Goal: Transaction & Acquisition: Book appointment/travel/reservation

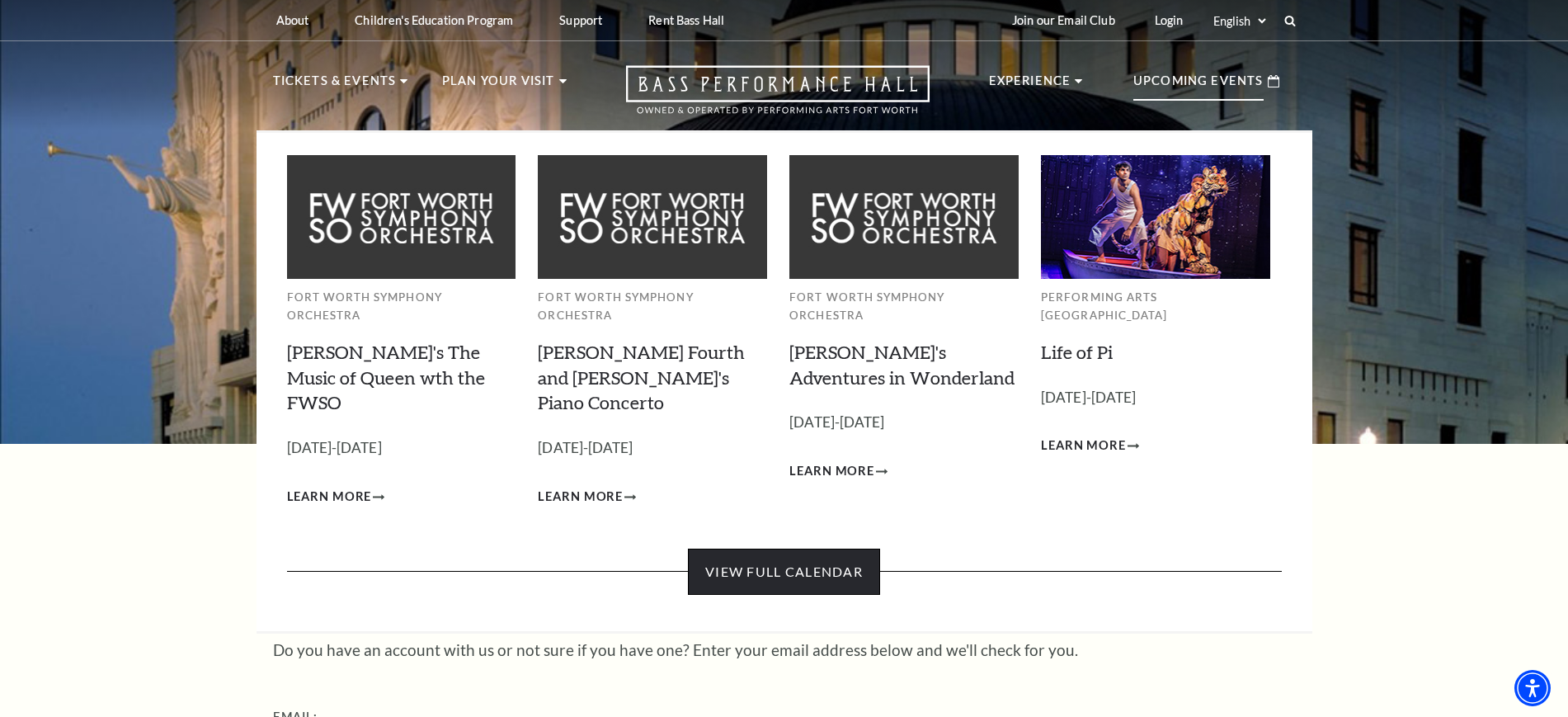
click at [800, 548] on link "View Full Calendar" at bounding box center [783, 571] width 192 height 46
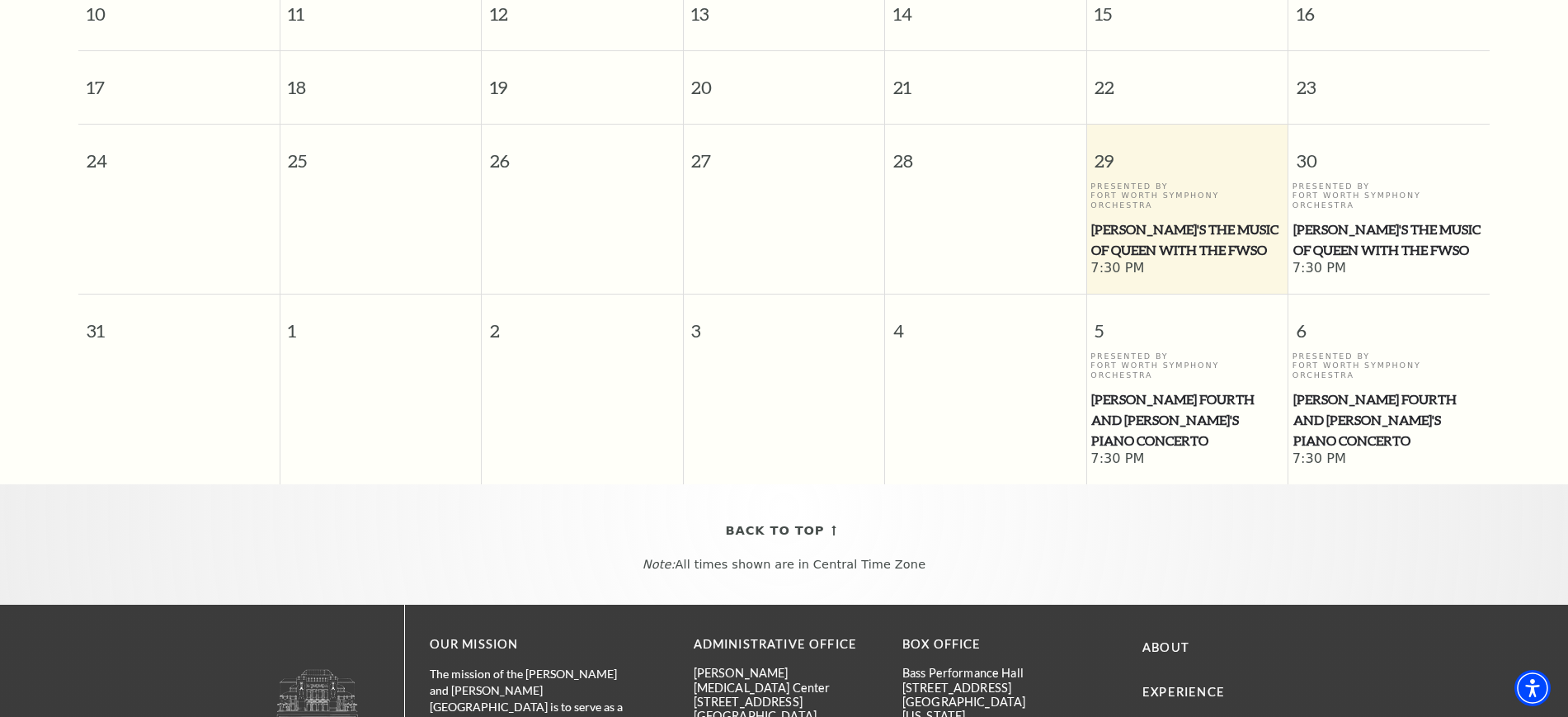
scroll to position [662, 0]
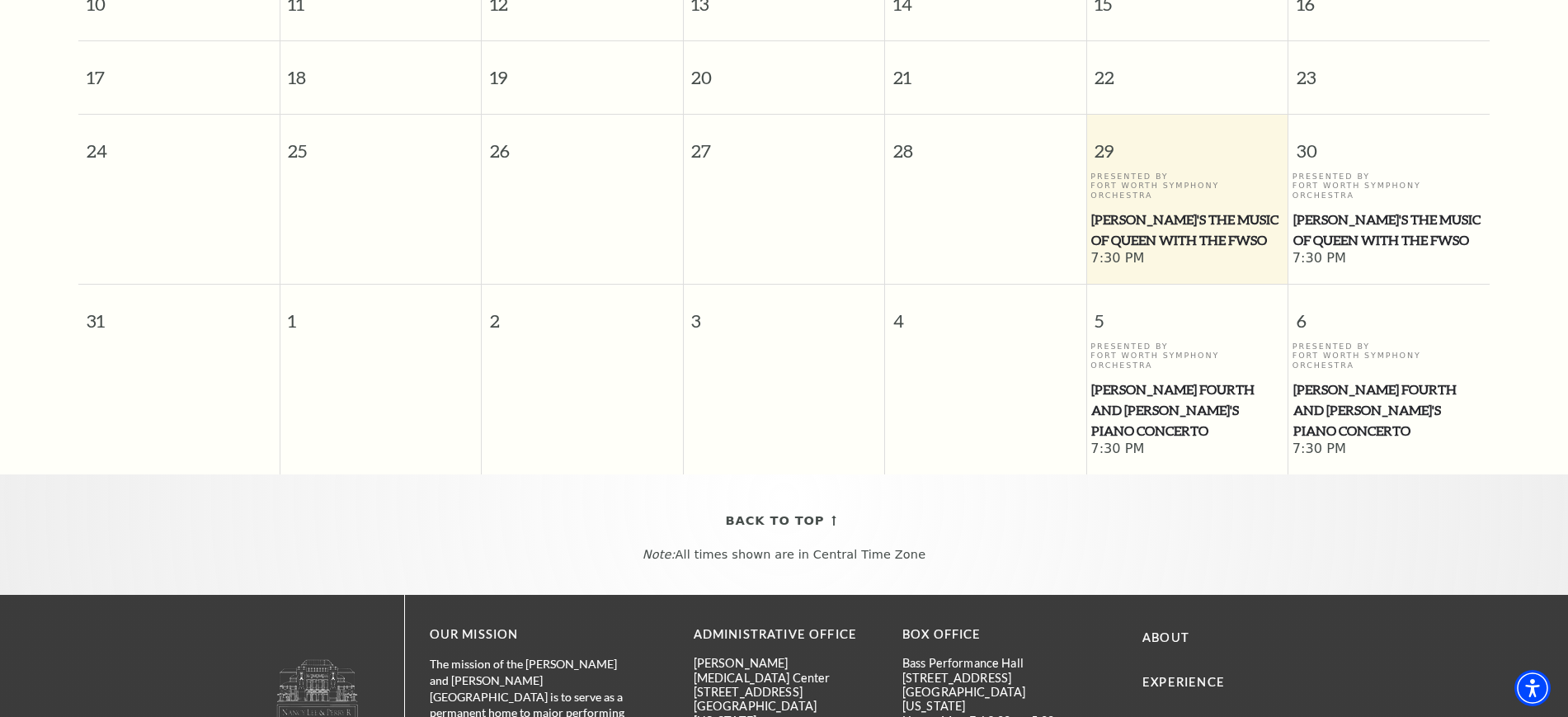
click at [1161, 211] on span "[PERSON_NAME]'s The Music of Queen with the FWSO" at bounding box center [1186, 229] width 191 height 40
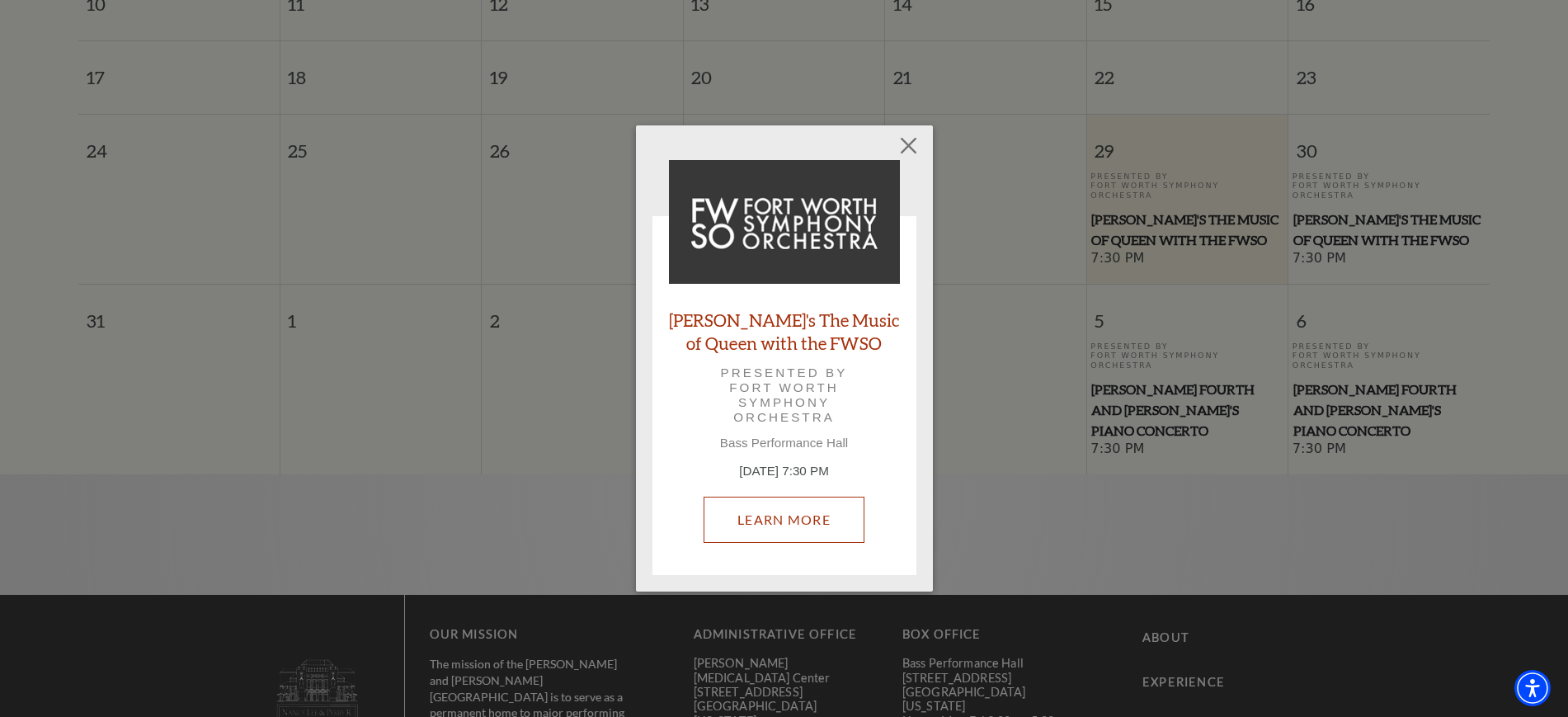
click at [764, 523] on link "Learn More" at bounding box center [783, 519] width 161 height 46
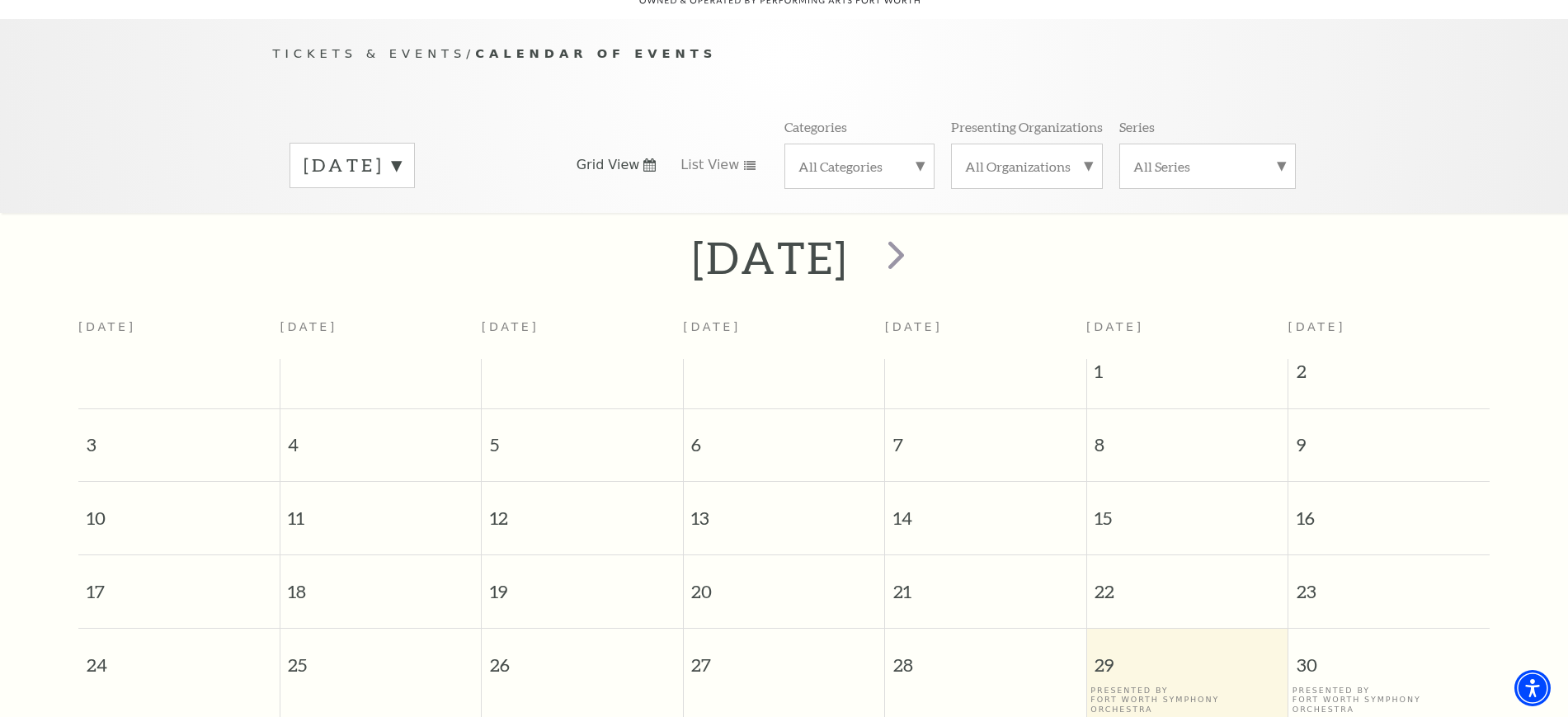
scroll to position [146, 0]
click at [919, 244] on span "next" at bounding box center [896, 256] width 47 height 47
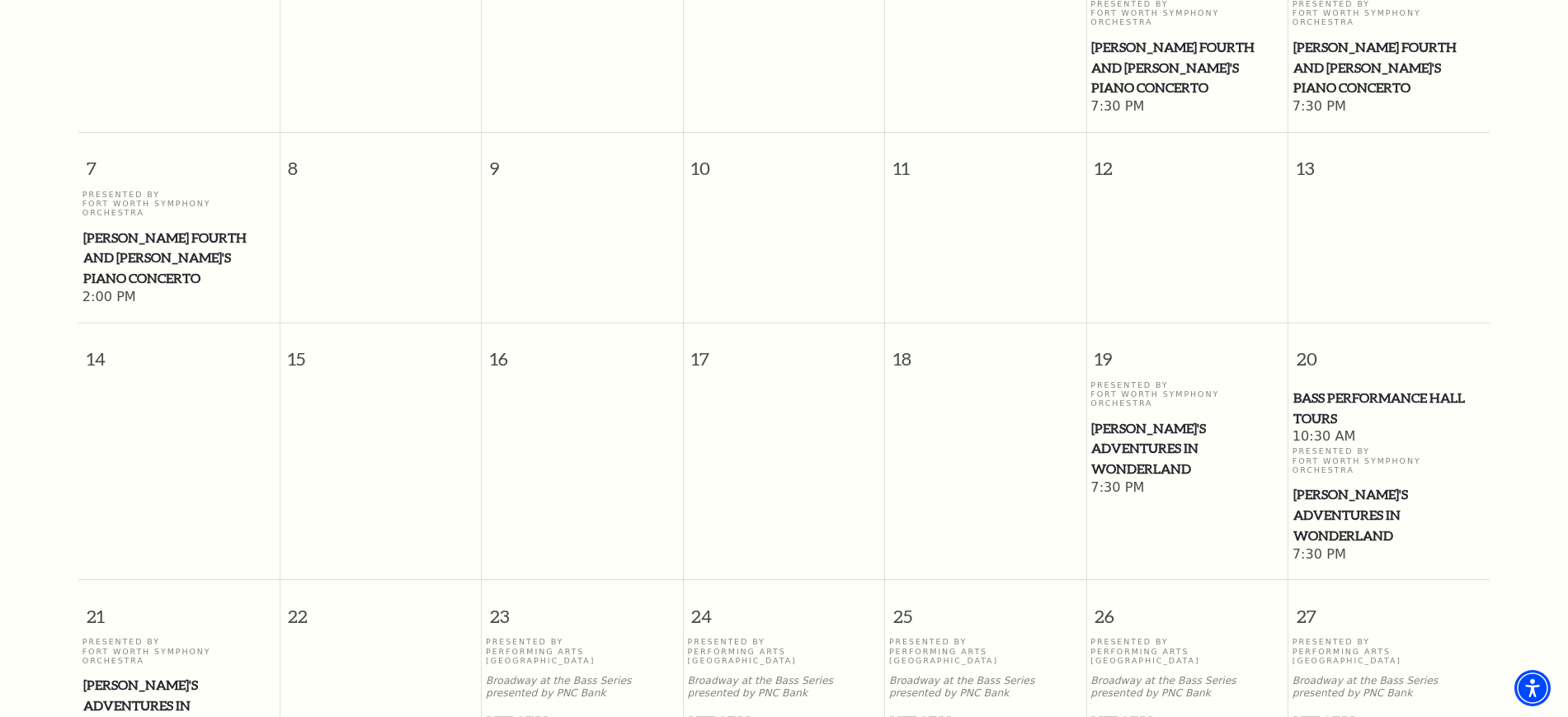
scroll to position [558, 0]
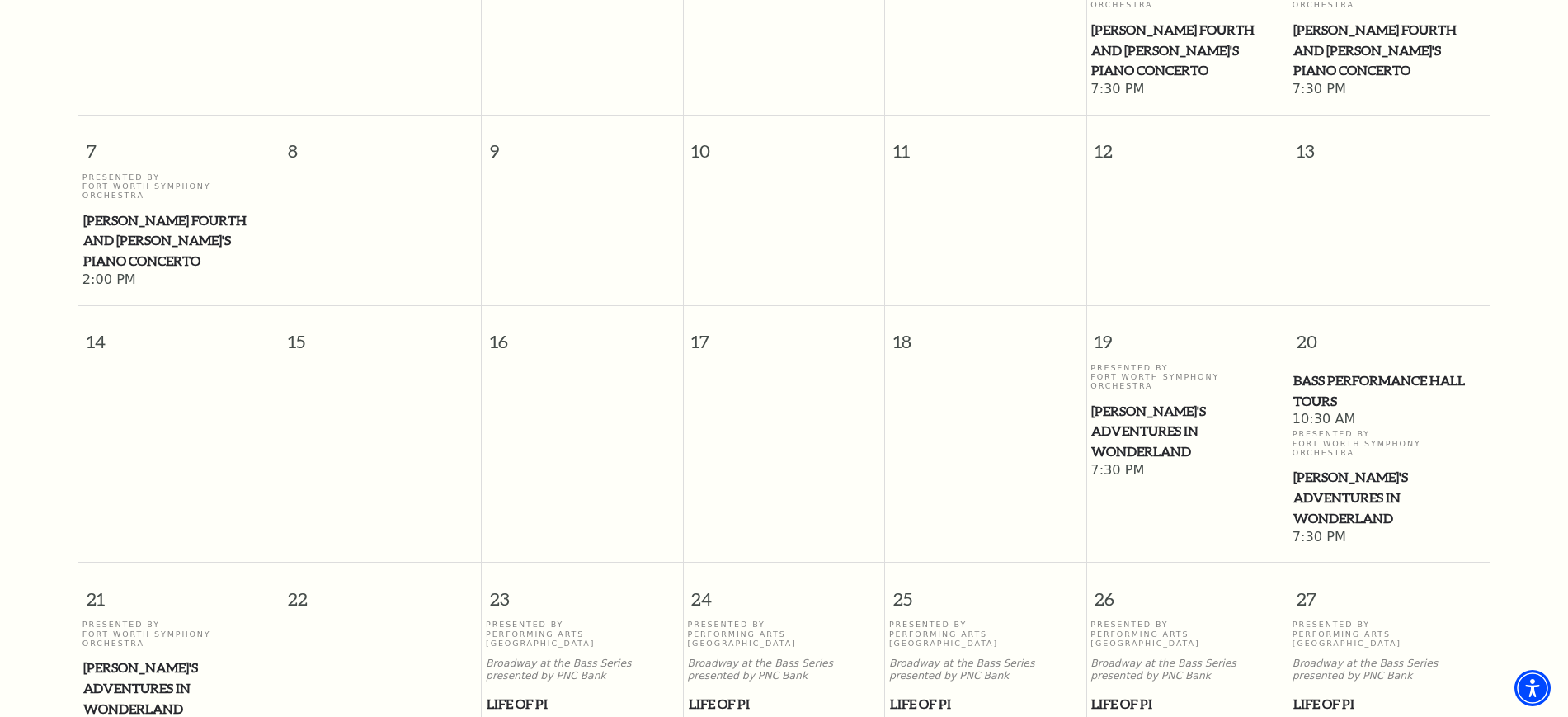
click at [716, 693] on span "Life of Pi" at bounding box center [784, 703] width 191 height 21
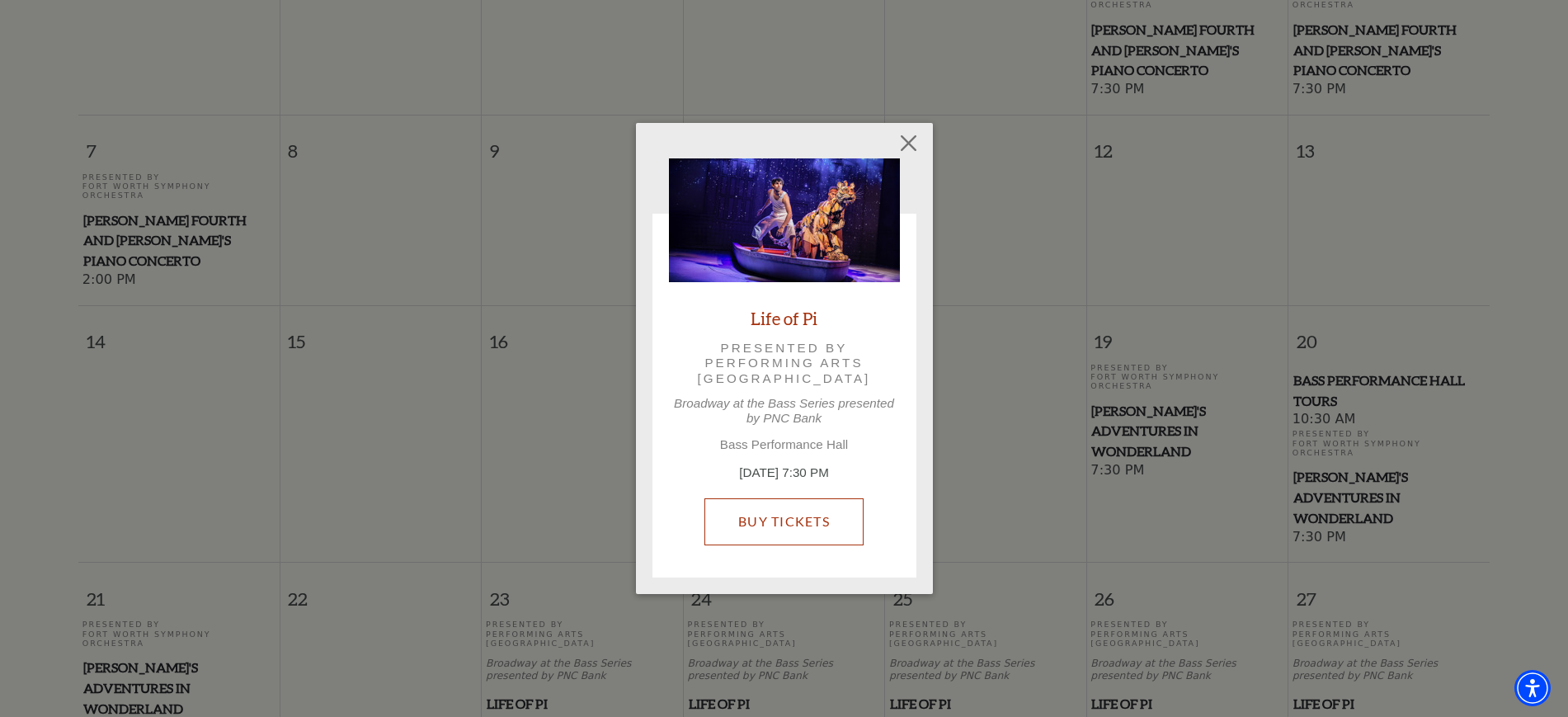
click at [756, 519] on link "Buy Tickets" at bounding box center [783, 521] width 159 height 46
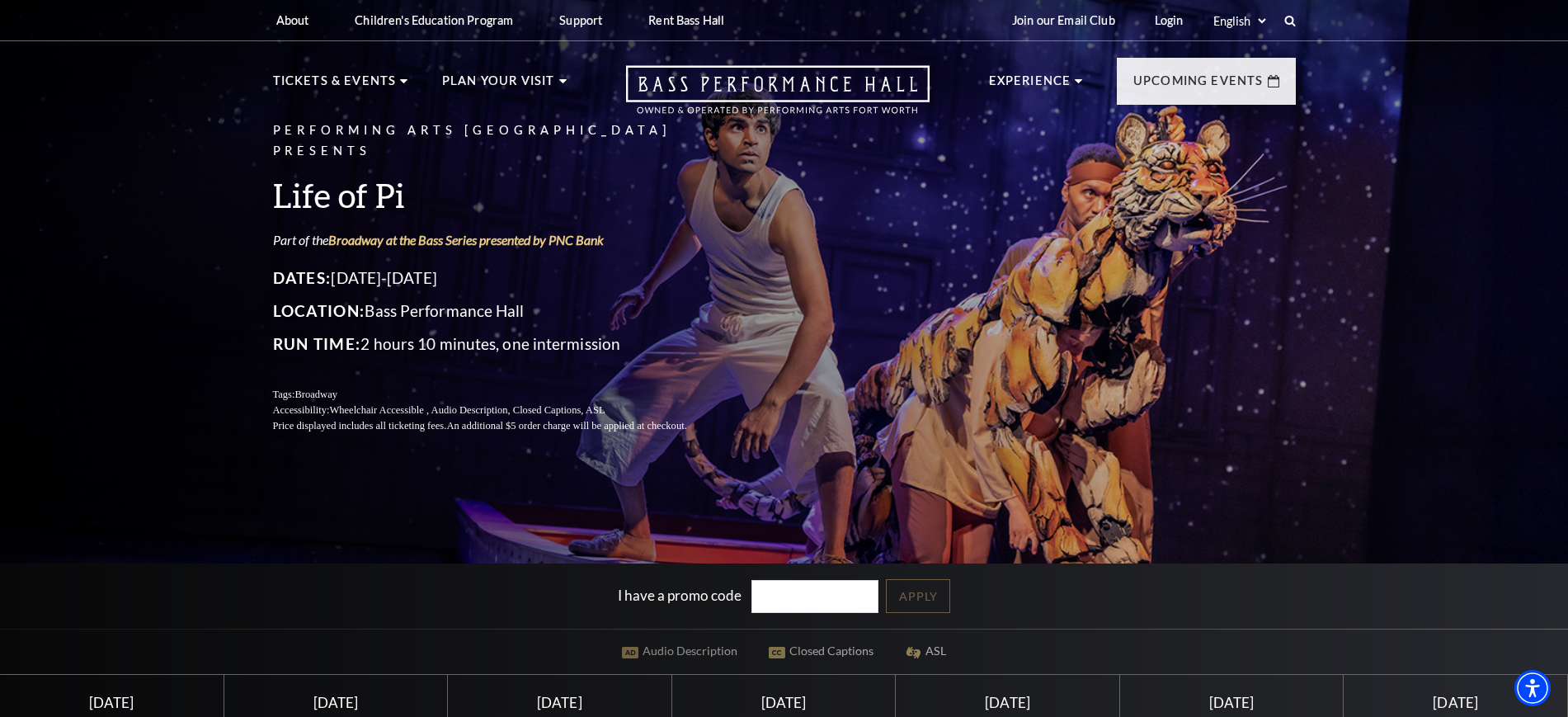
scroll to position [412, 0]
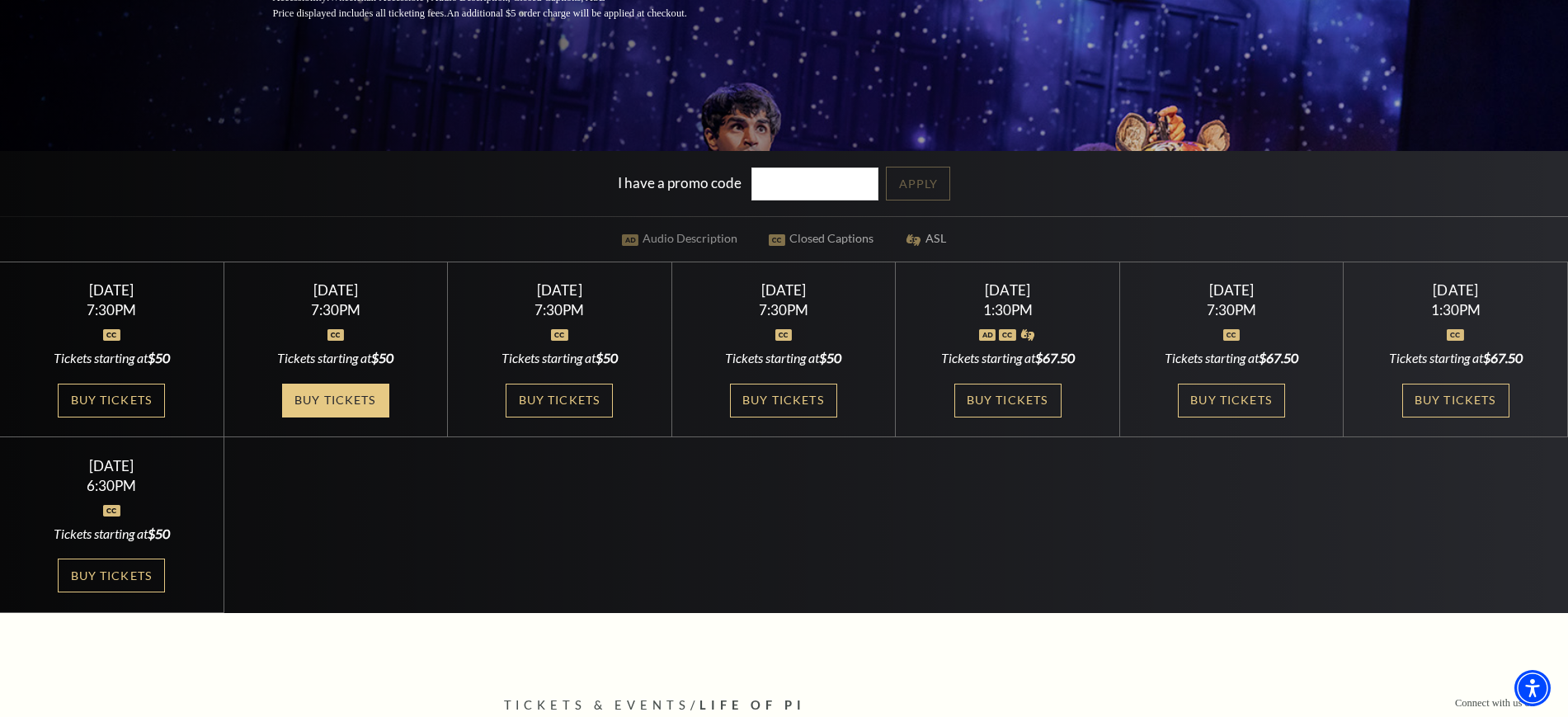
click at [355, 398] on link "Buy Tickets" at bounding box center [335, 400] width 107 height 34
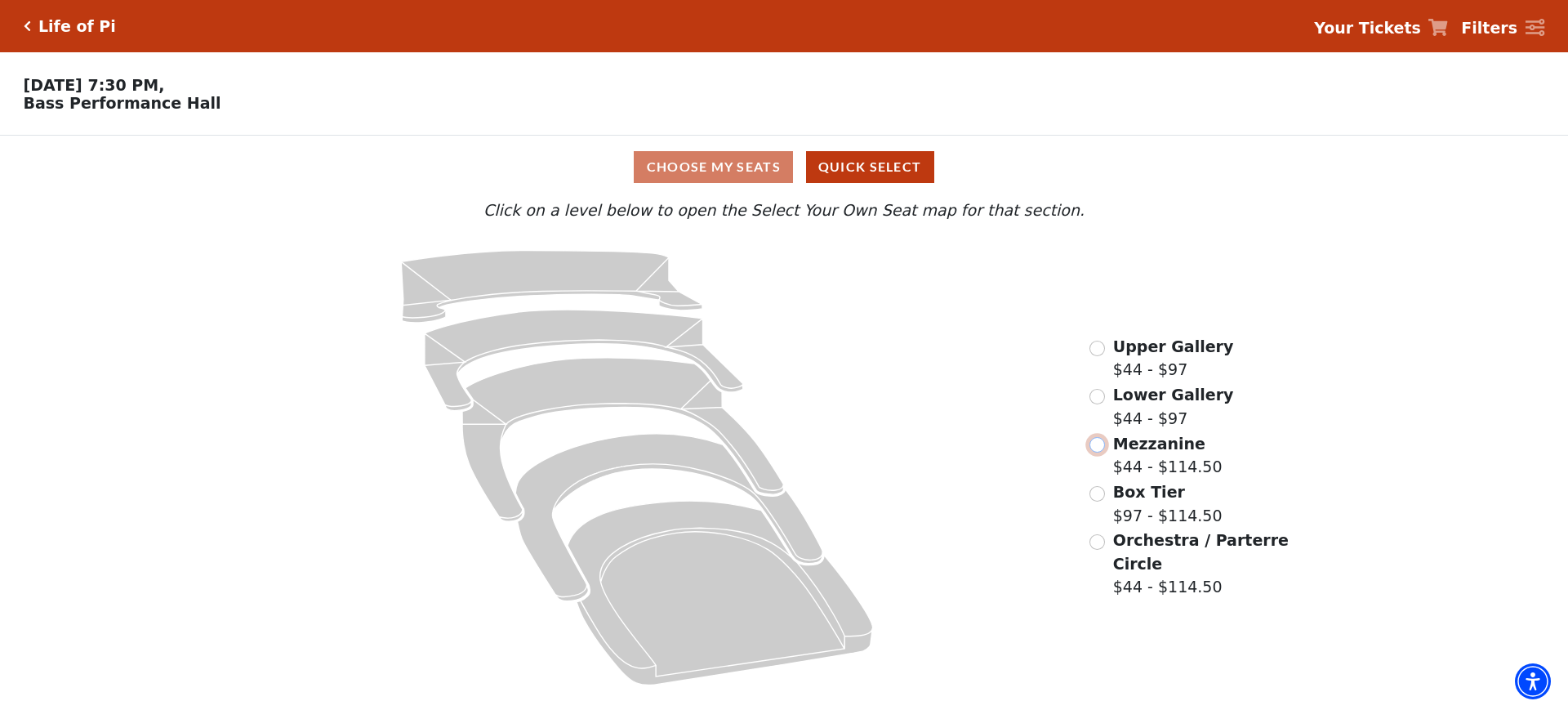
click at [1095, 451] on input "Mezzanine$44 - $114.50\a" at bounding box center [1097, 444] width 16 height 16
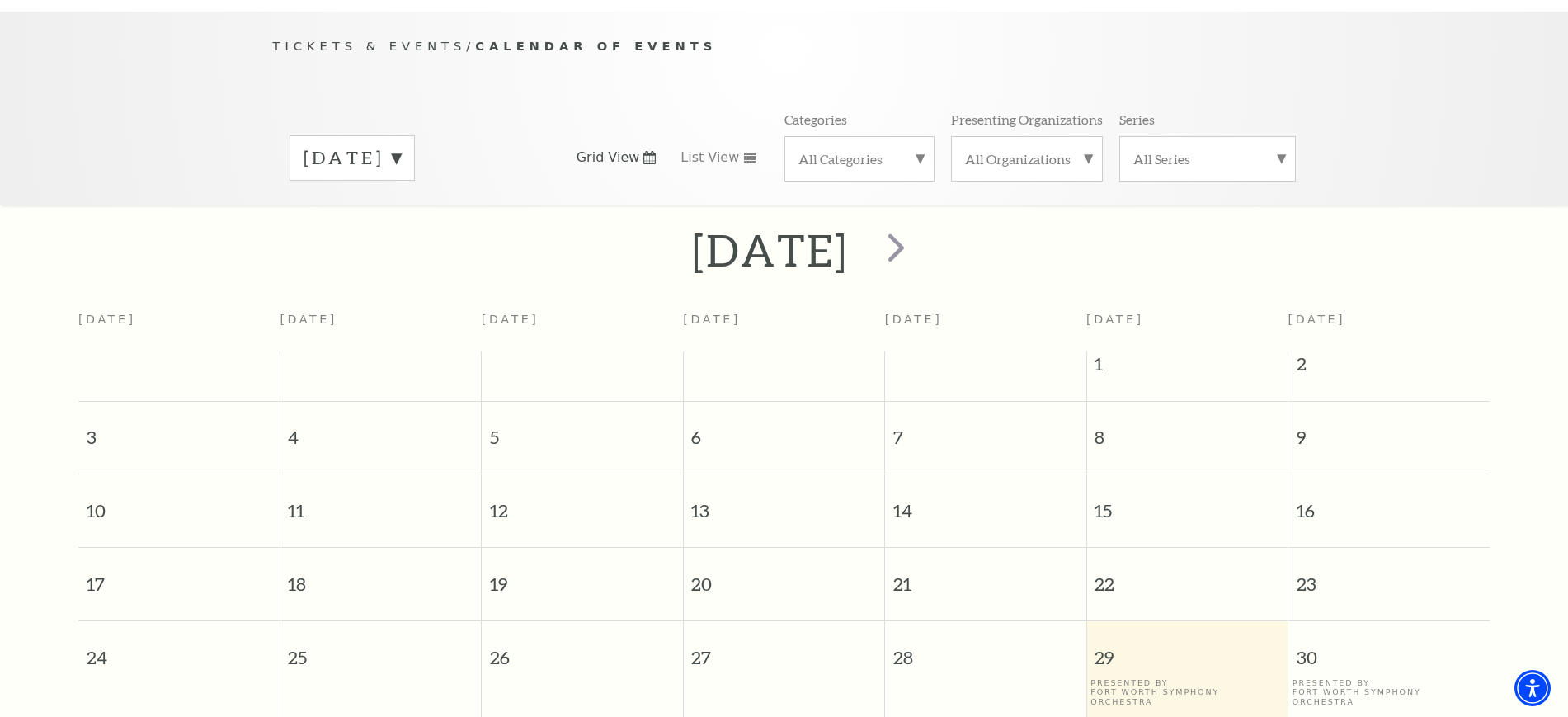
scroll to position [146, 0]
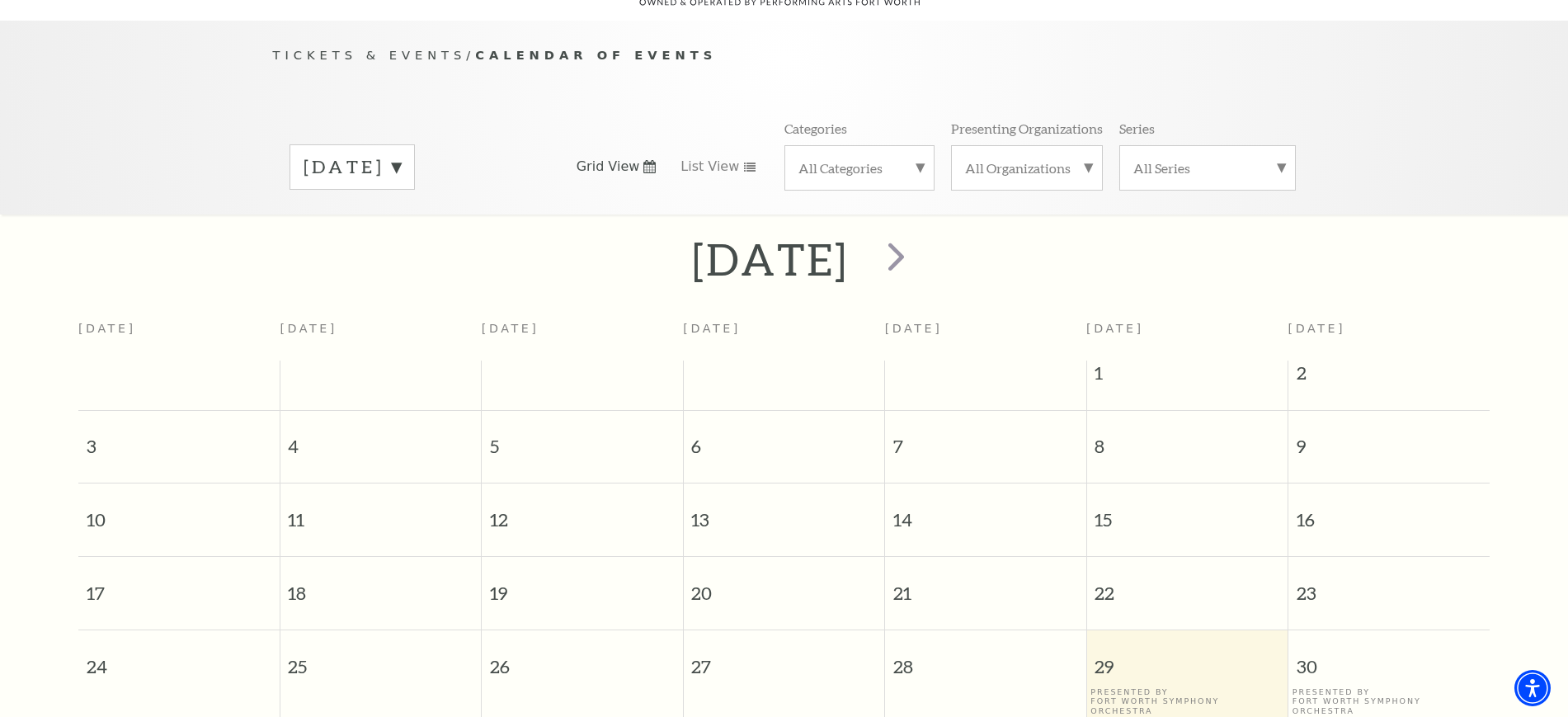
click at [381, 159] on div "August 2025" at bounding box center [352, 167] width 125 height 45
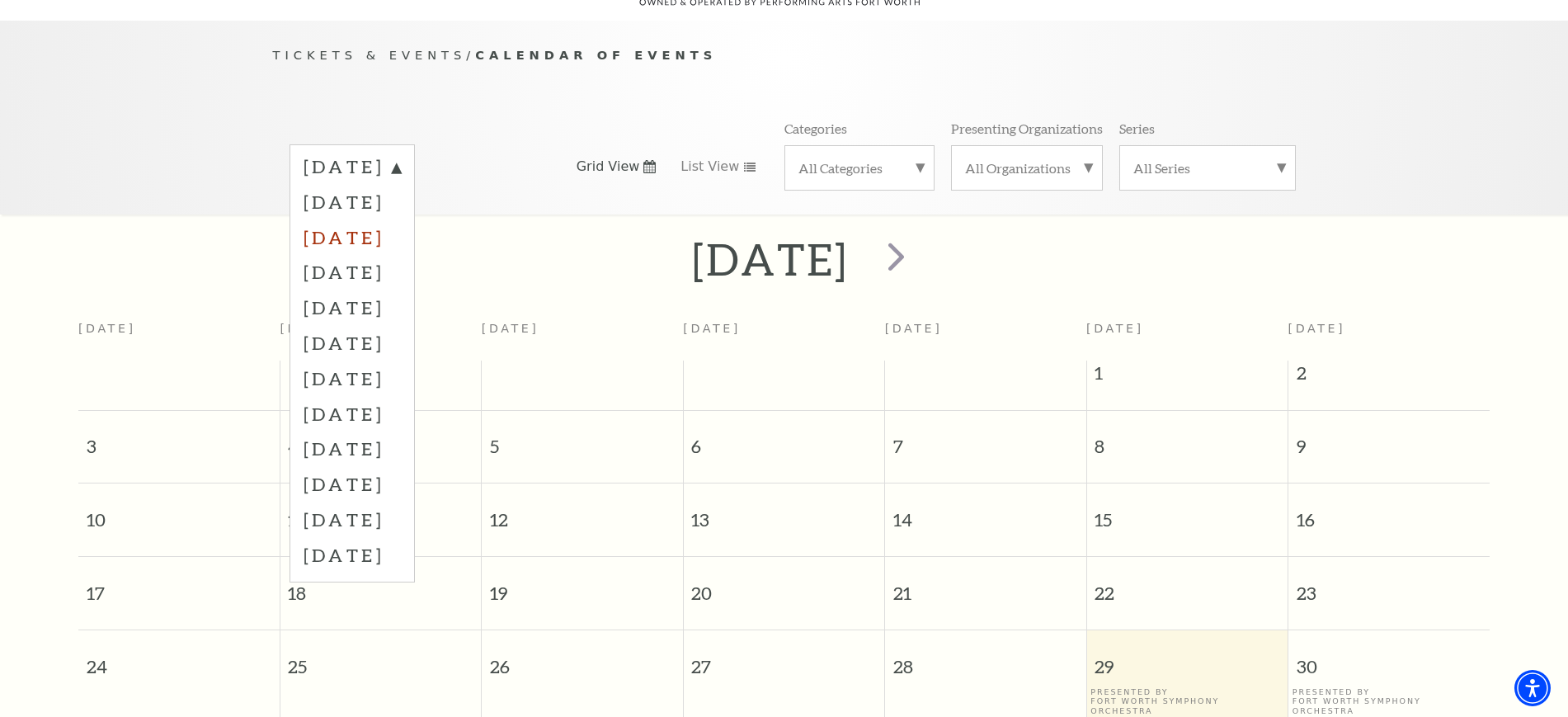
click at [372, 219] on label "October 2025" at bounding box center [352, 237] width 98 height 36
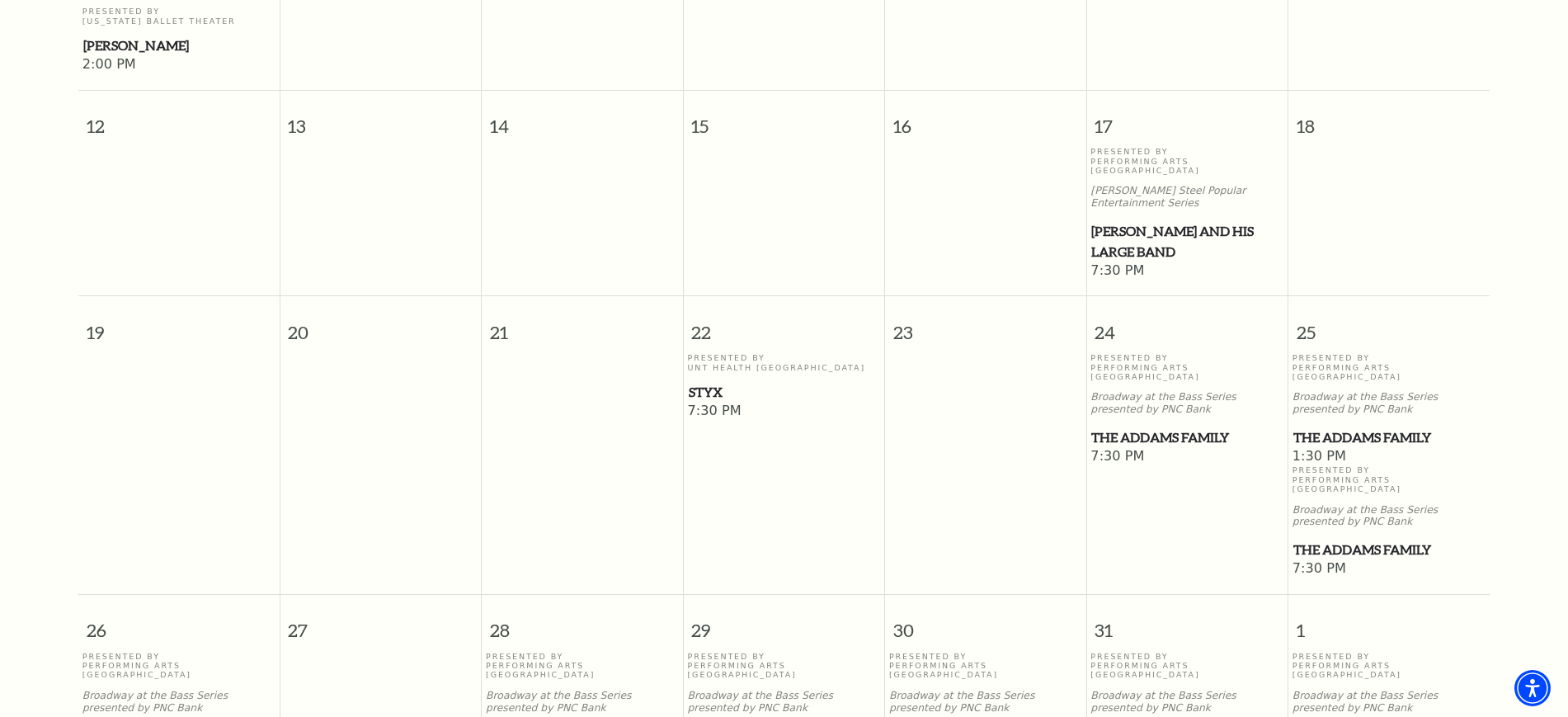
scroll to position [868, 0]
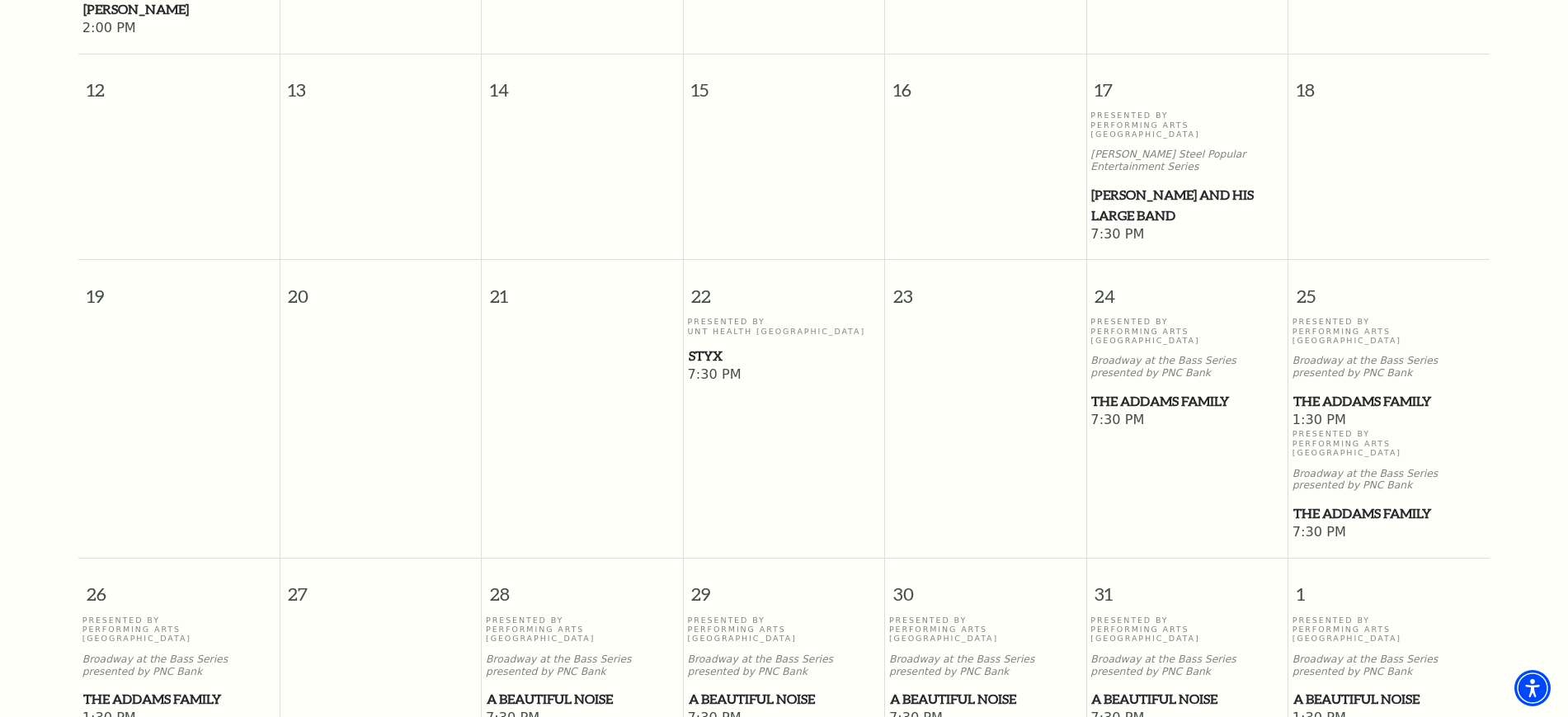
click at [1360, 391] on span "The Addams Family" at bounding box center [1389, 400] width 191 height 21
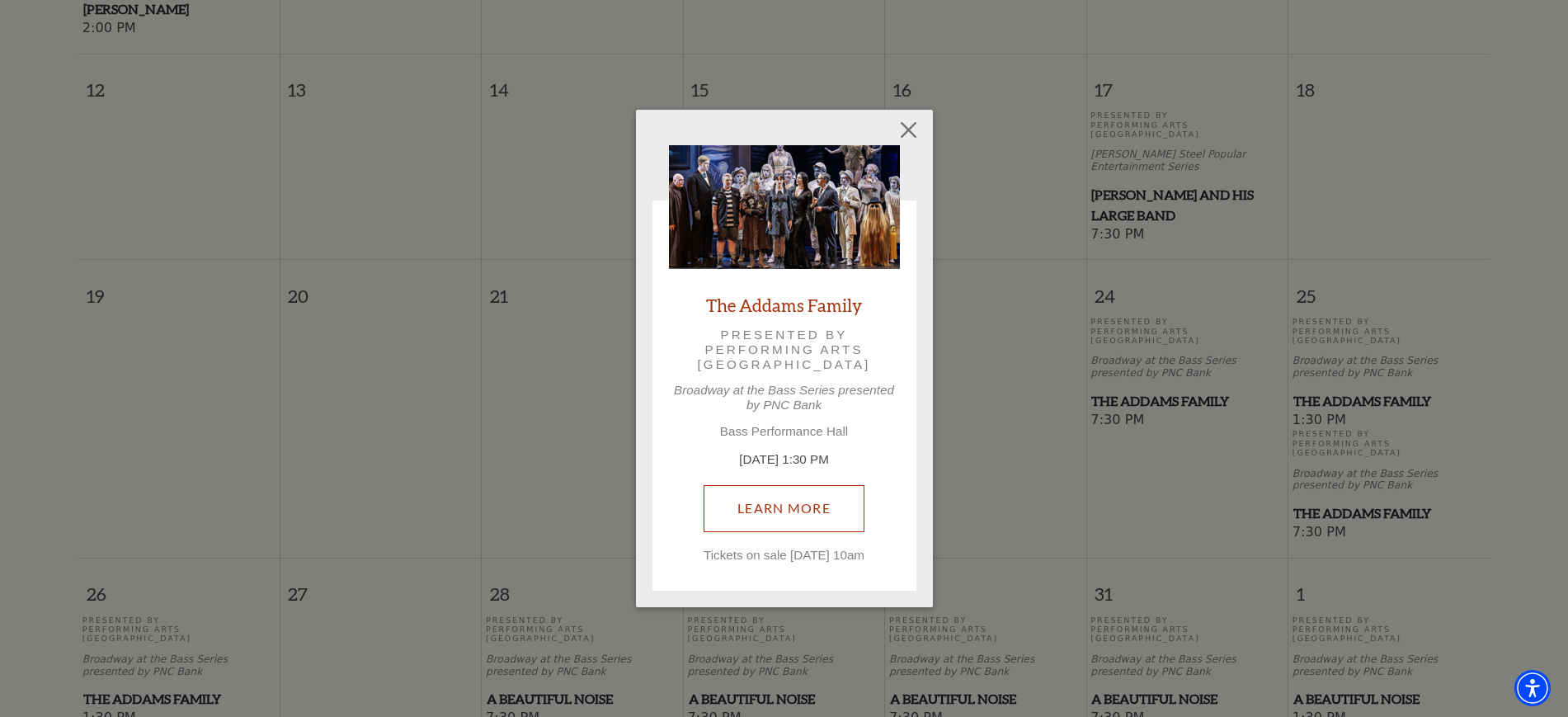
click at [758, 485] on link "Learn More" at bounding box center [783, 508] width 161 height 46
click at [901, 122] on button "Close" at bounding box center [908, 130] width 32 height 32
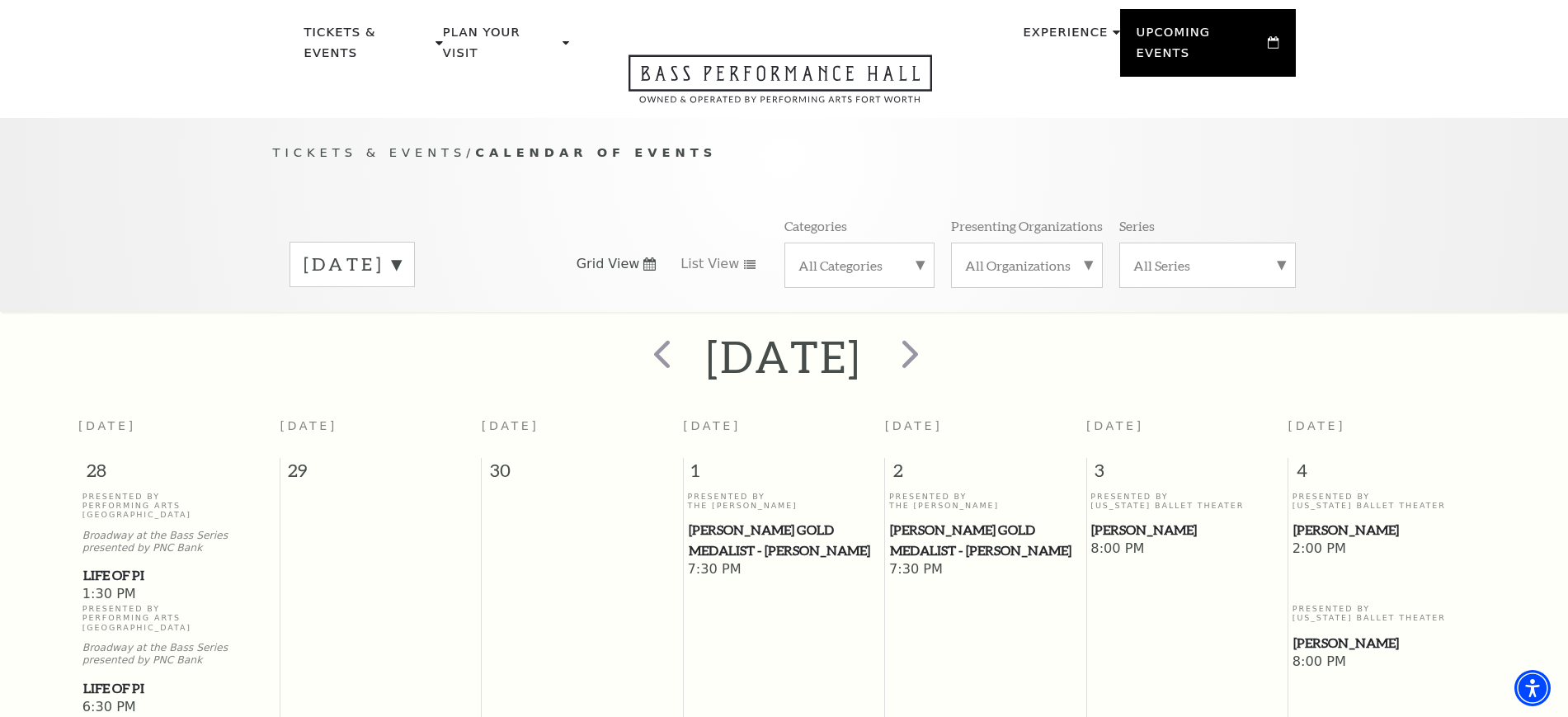
scroll to position [42, 0]
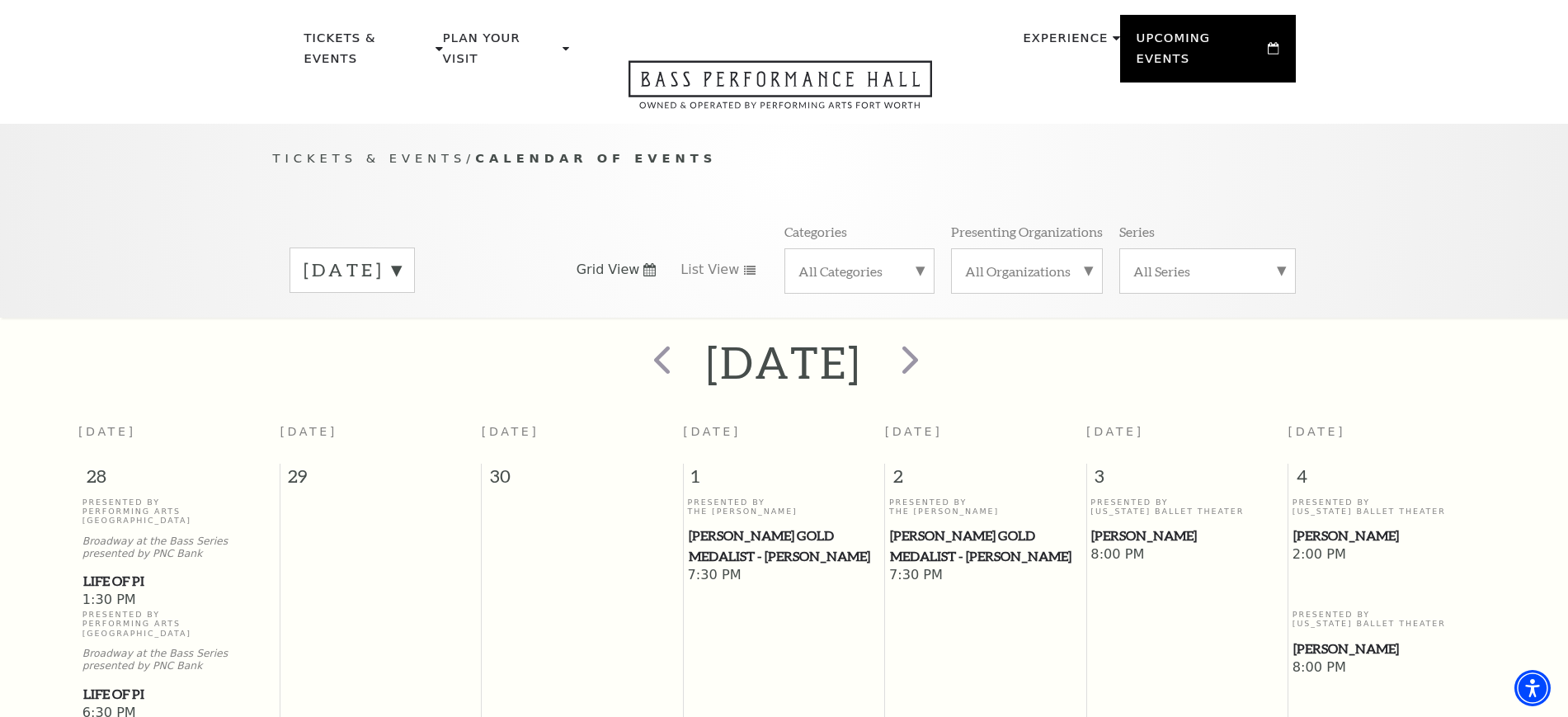
click at [400, 257] on label "October 2025" at bounding box center [352, 270] width 98 height 26
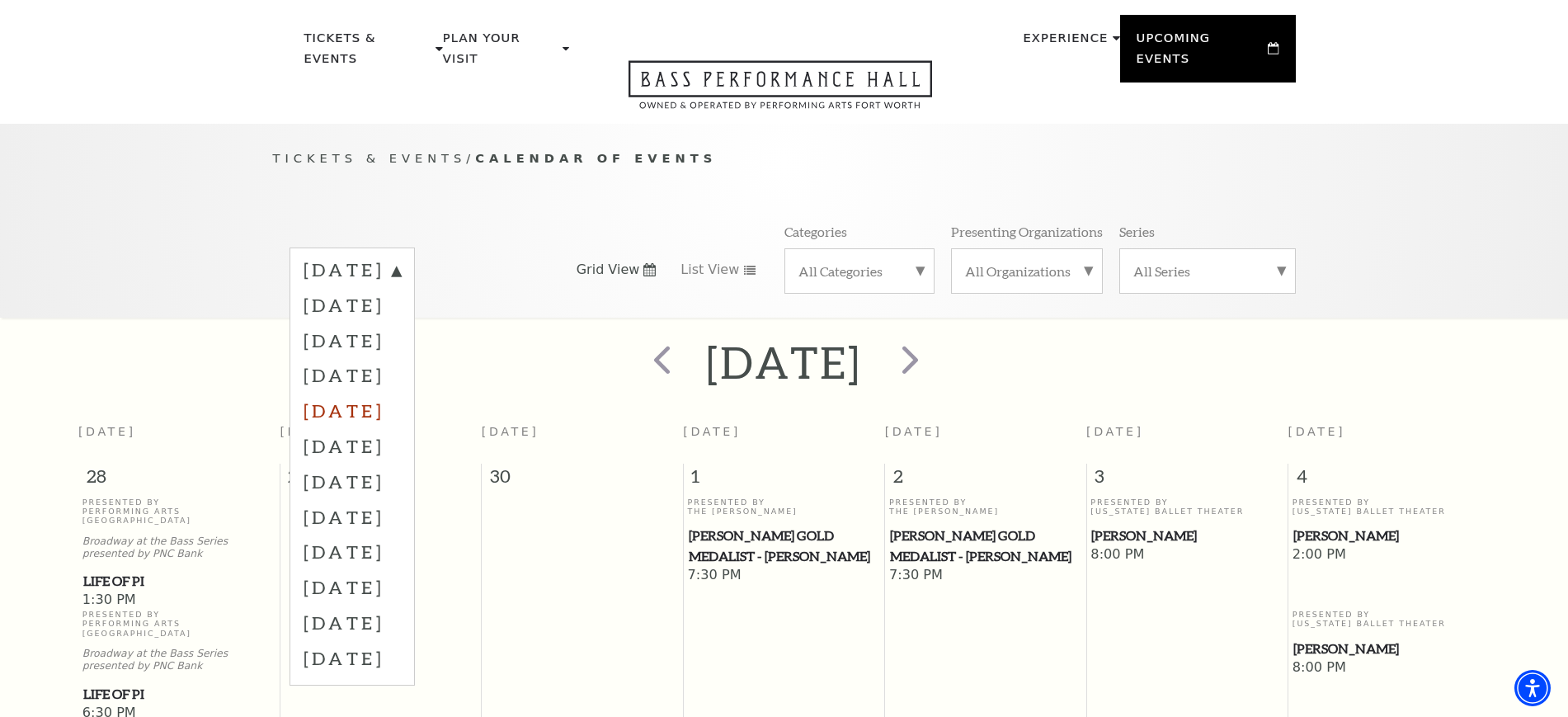
click at [400, 393] on label "December 2025" at bounding box center [352, 410] width 98 height 36
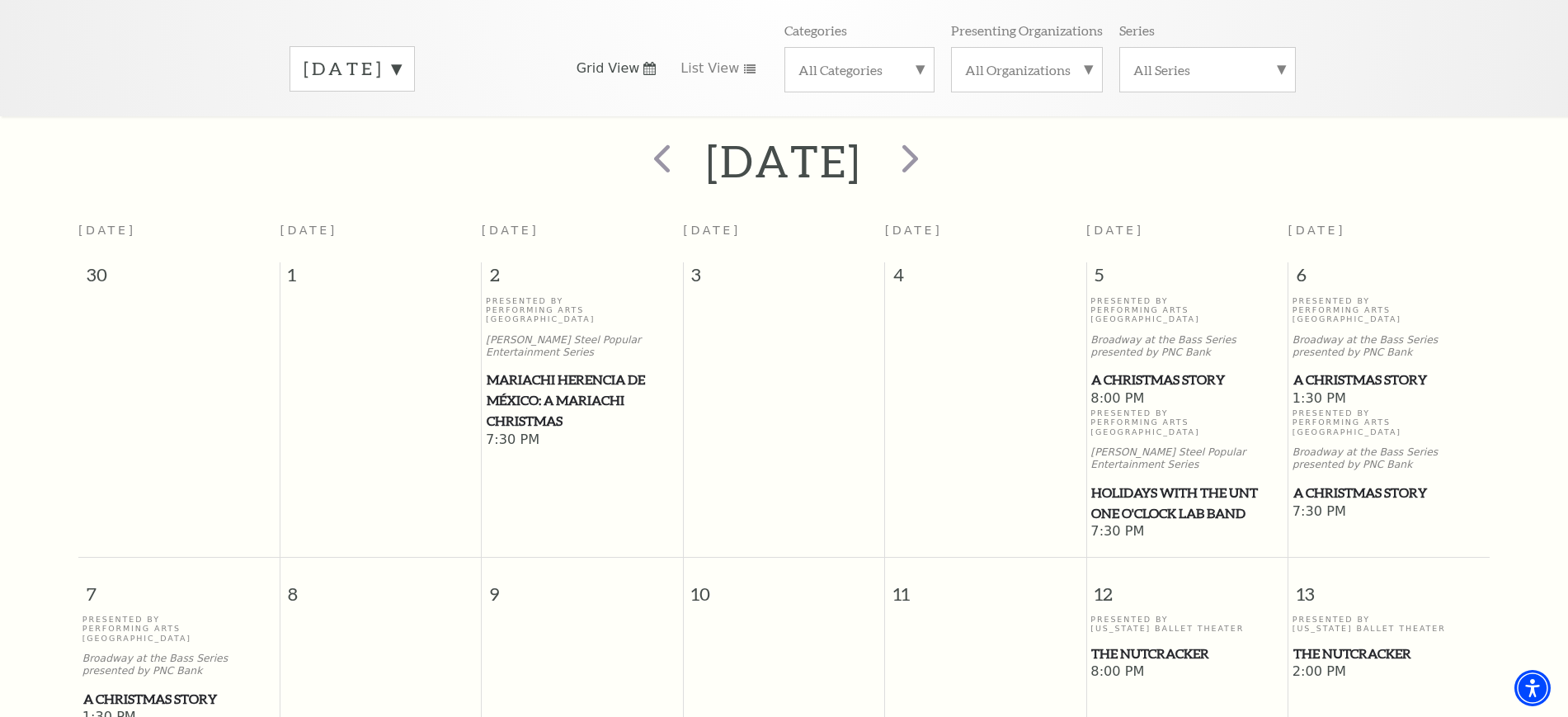
scroll to position [250, 0]
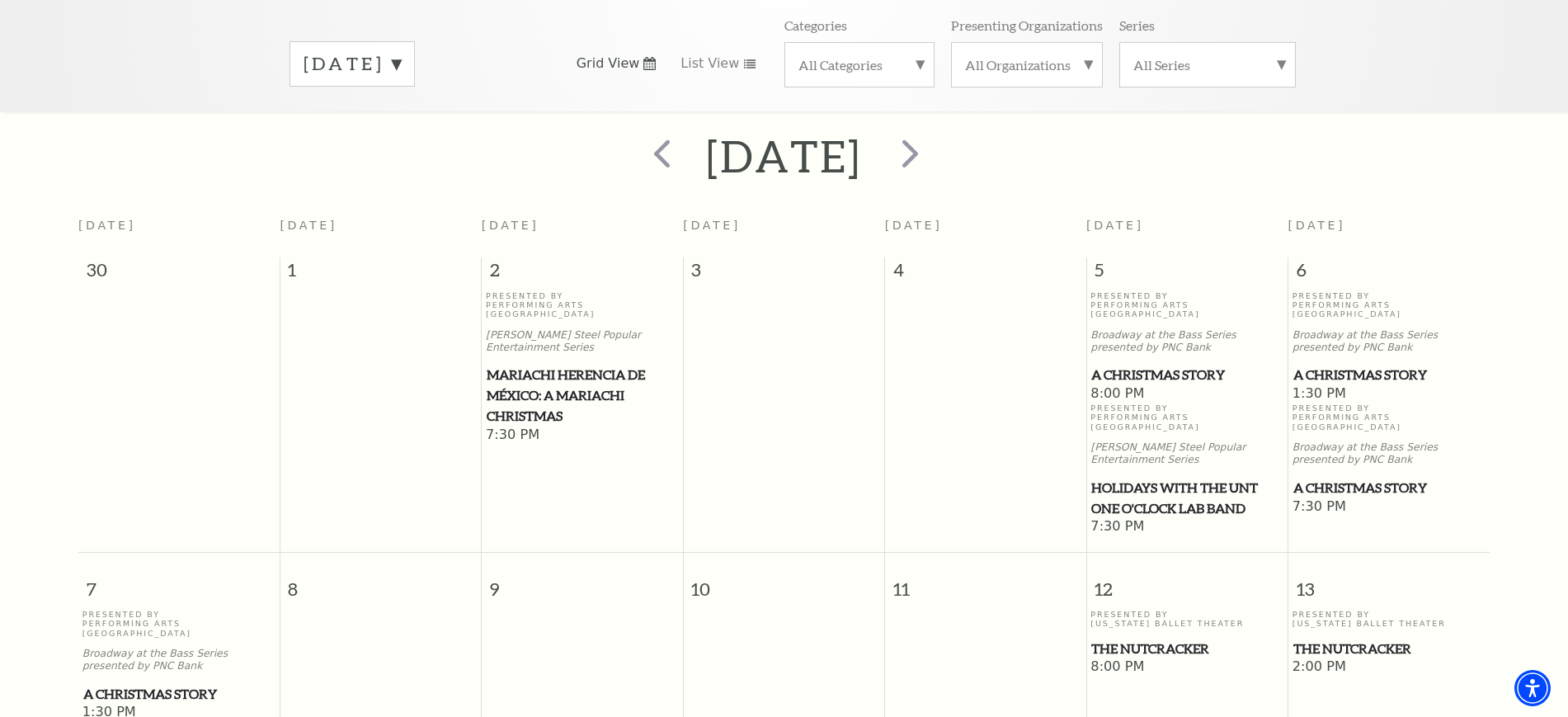
click at [1160, 365] on span "A Christmas Story" at bounding box center [1186, 375] width 191 height 21
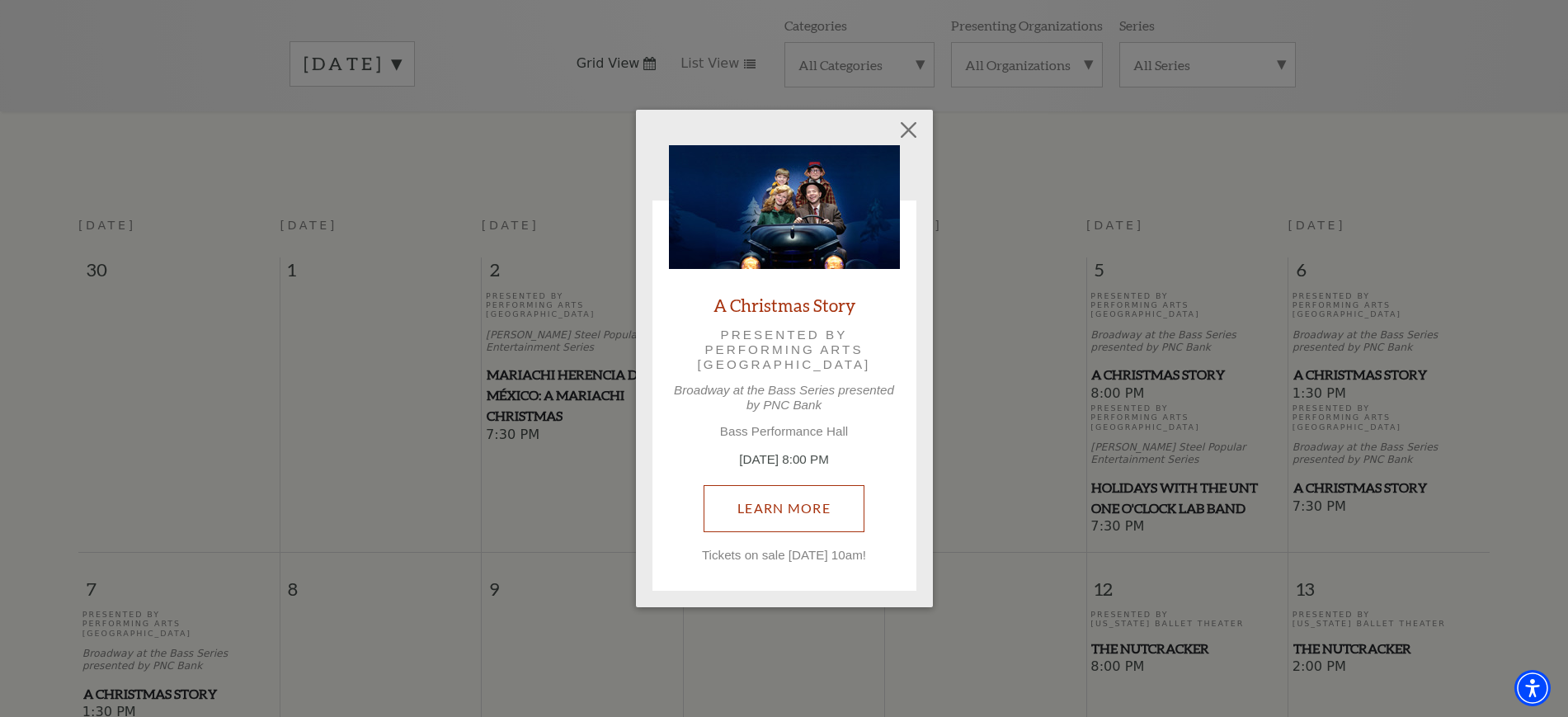
click at [757, 512] on link "Learn More" at bounding box center [783, 508] width 161 height 46
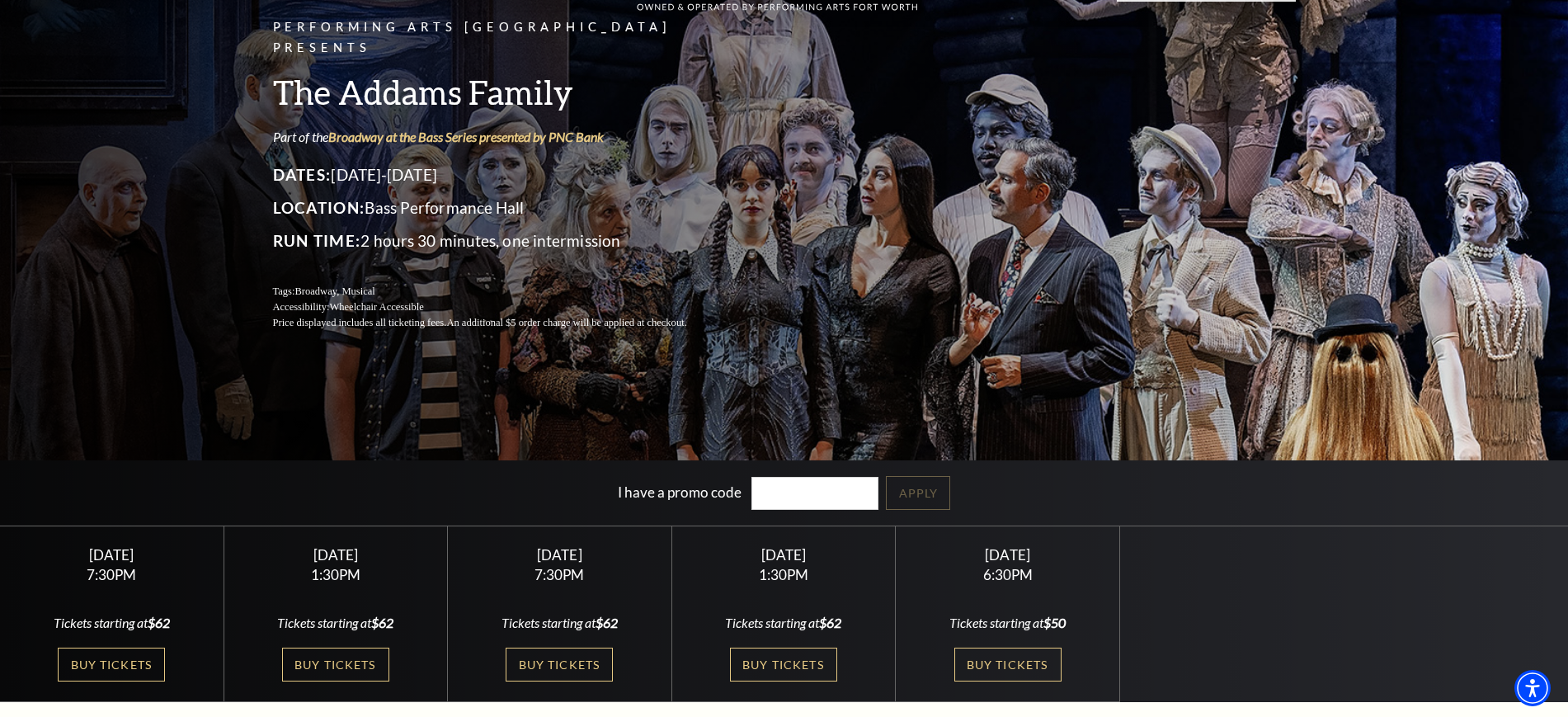
scroll to position [412, 0]
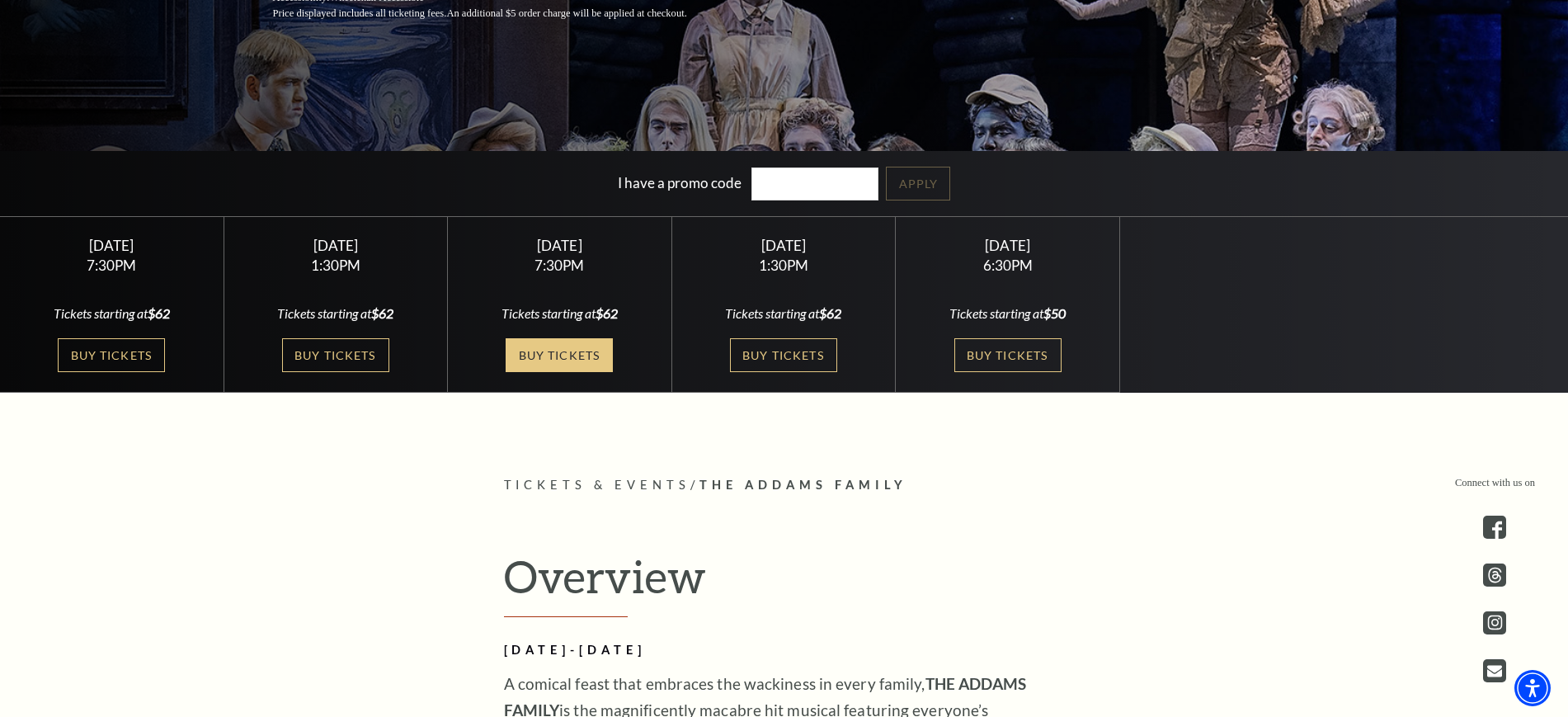
click at [563, 348] on link "Buy Tickets" at bounding box center [559, 355] width 107 height 34
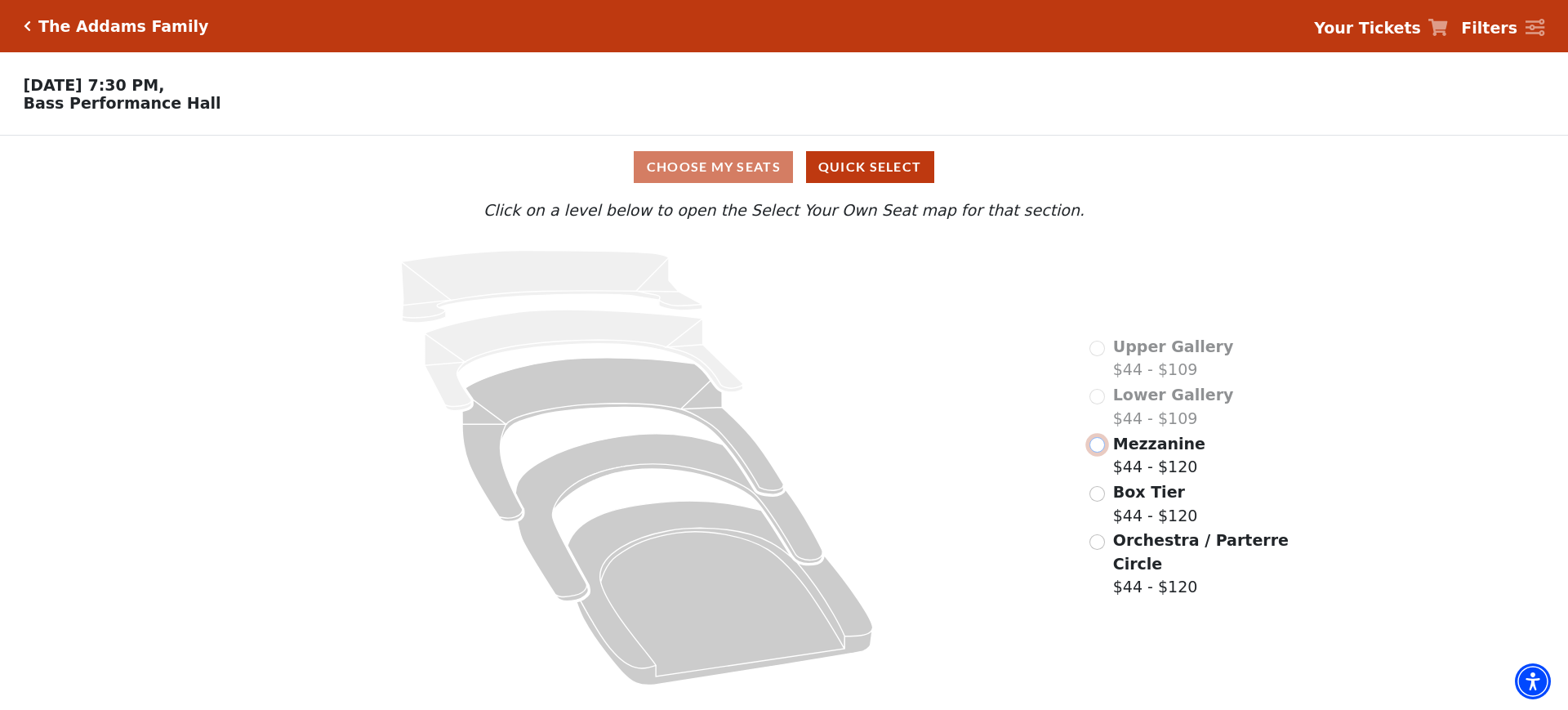
click at [1102, 452] on input "Mezzanine$44 - $120\a" at bounding box center [1097, 444] width 16 height 16
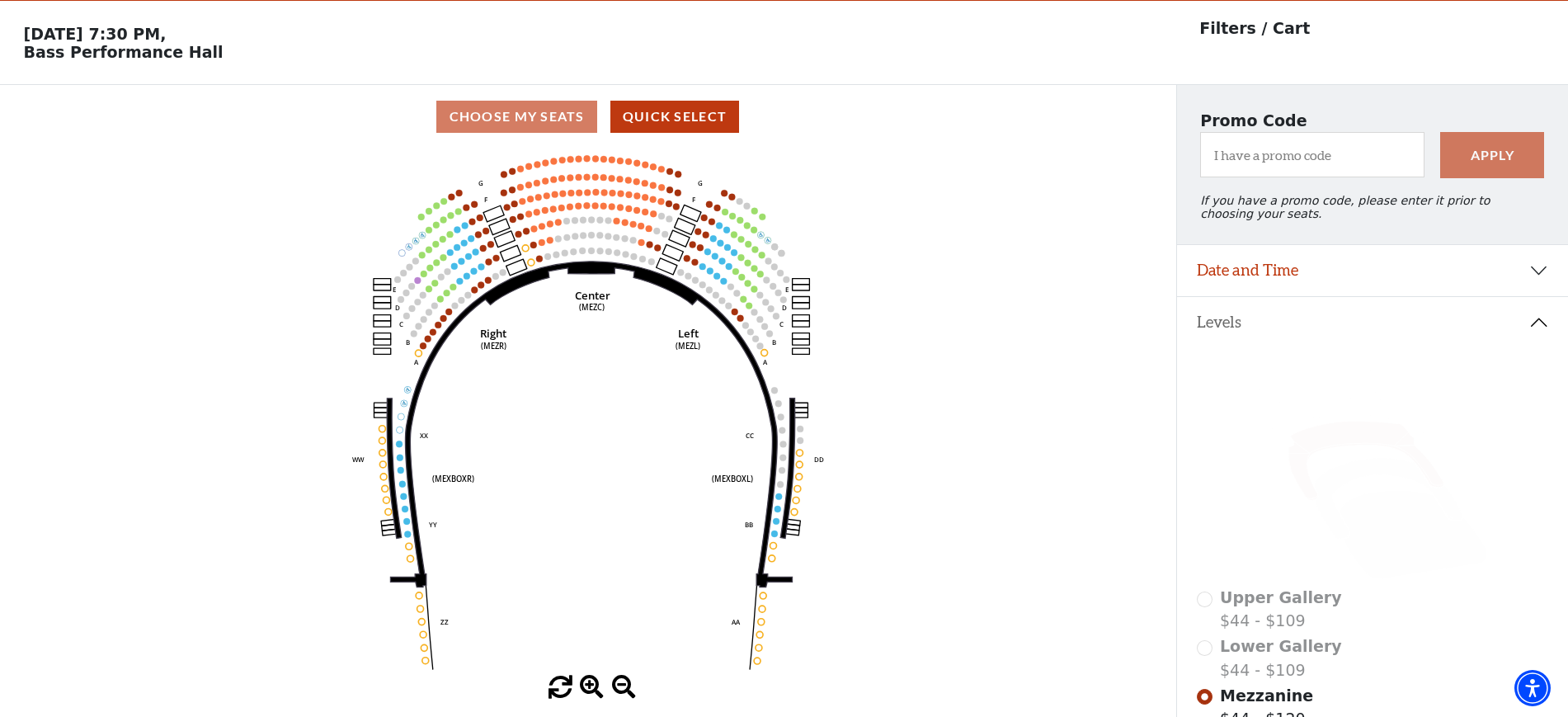
scroll to position [77, 0]
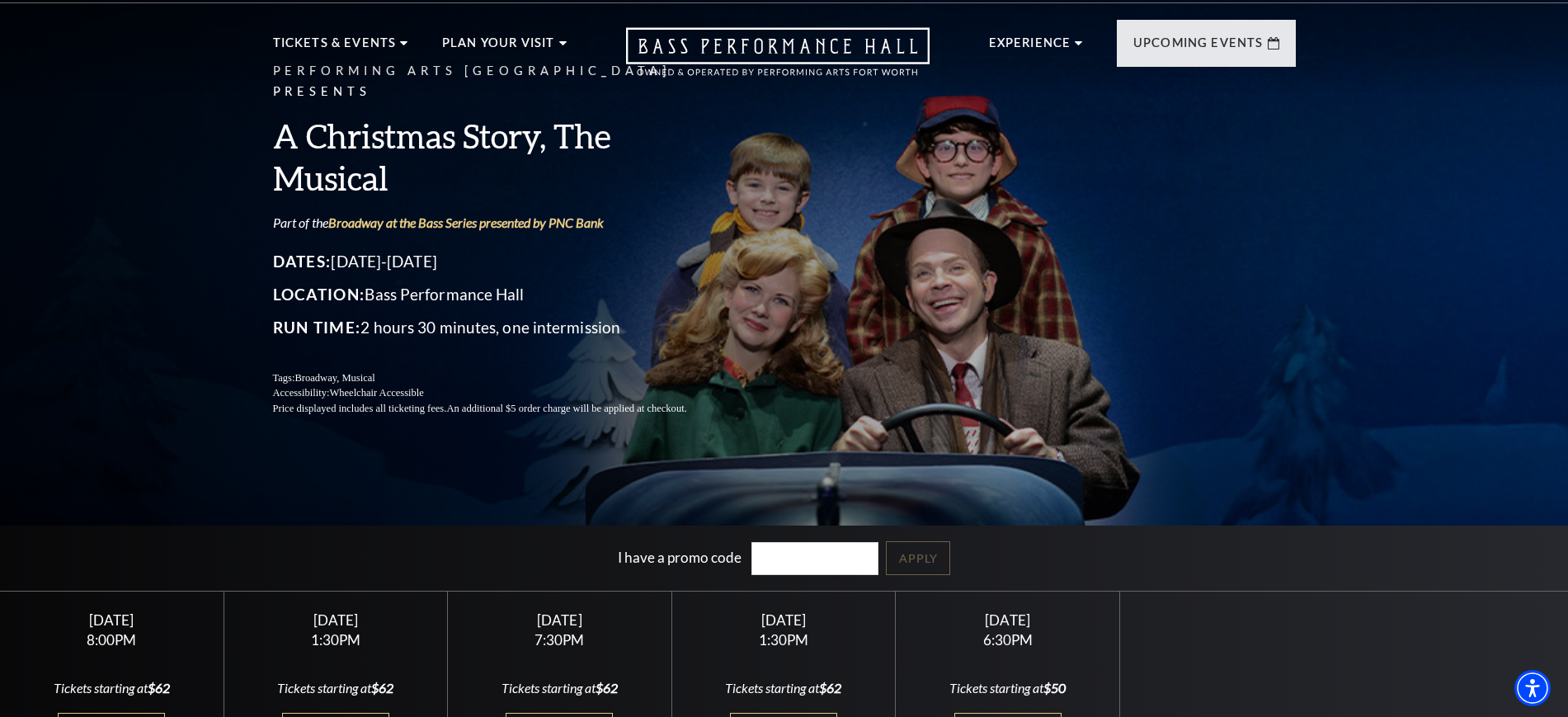
scroll to position [310, 0]
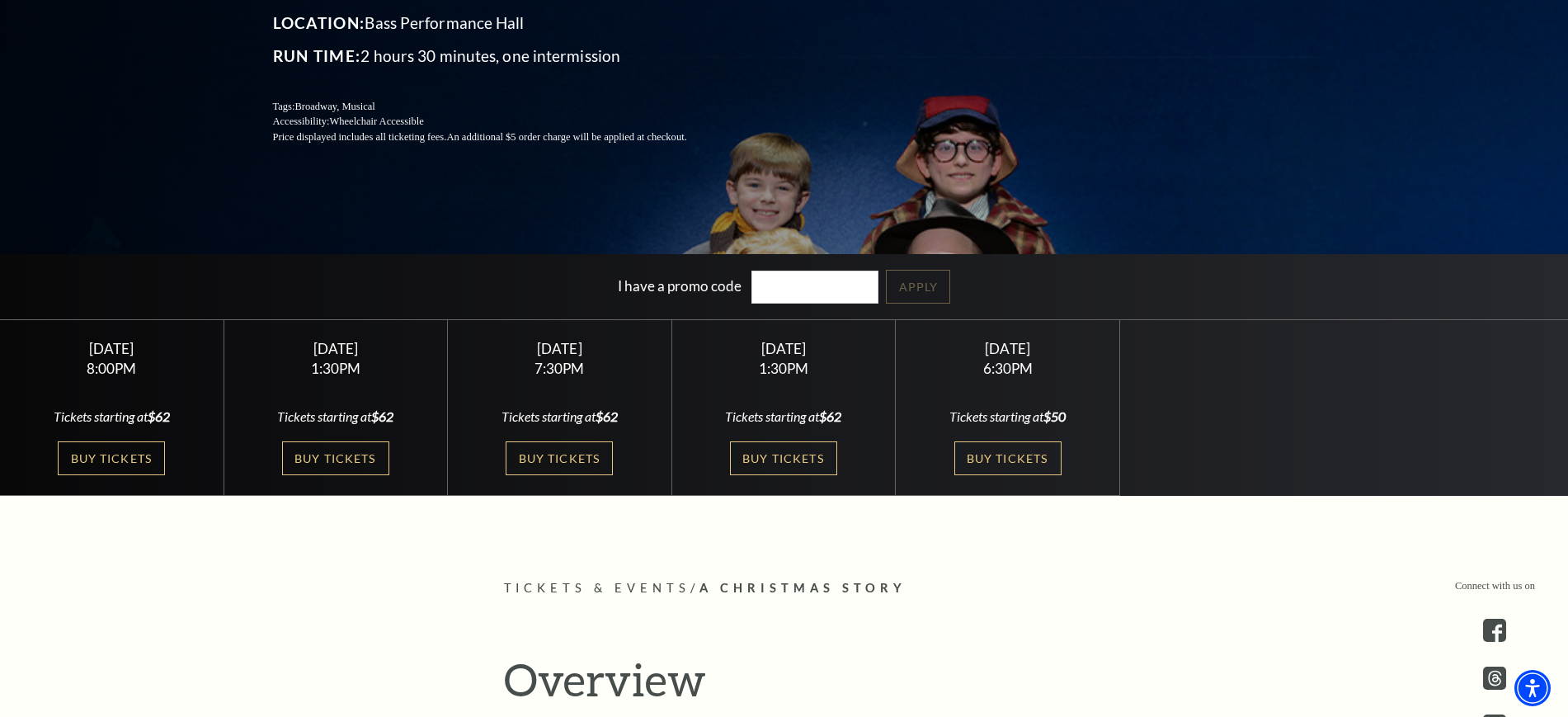
click at [88, 440] on div "Friday December 5 8:00PM Tickets starting at $62 Buy Tickets" at bounding box center [111, 407] width 224 height 176
click at [108, 456] on link "Buy Tickets" at bounding box center [111, 458] width 107 height 34
click at [115, 451] on link "Buy Tickets" at bounding box center [111, 458] width 107 height 34
click at [108, 467] on link "Buy Tickets" at bounding box center [111, 458] width 107 height 34
click at [535, 456] on link "Buy Tickets" at bounding box center [559, 458] width 107 height 34
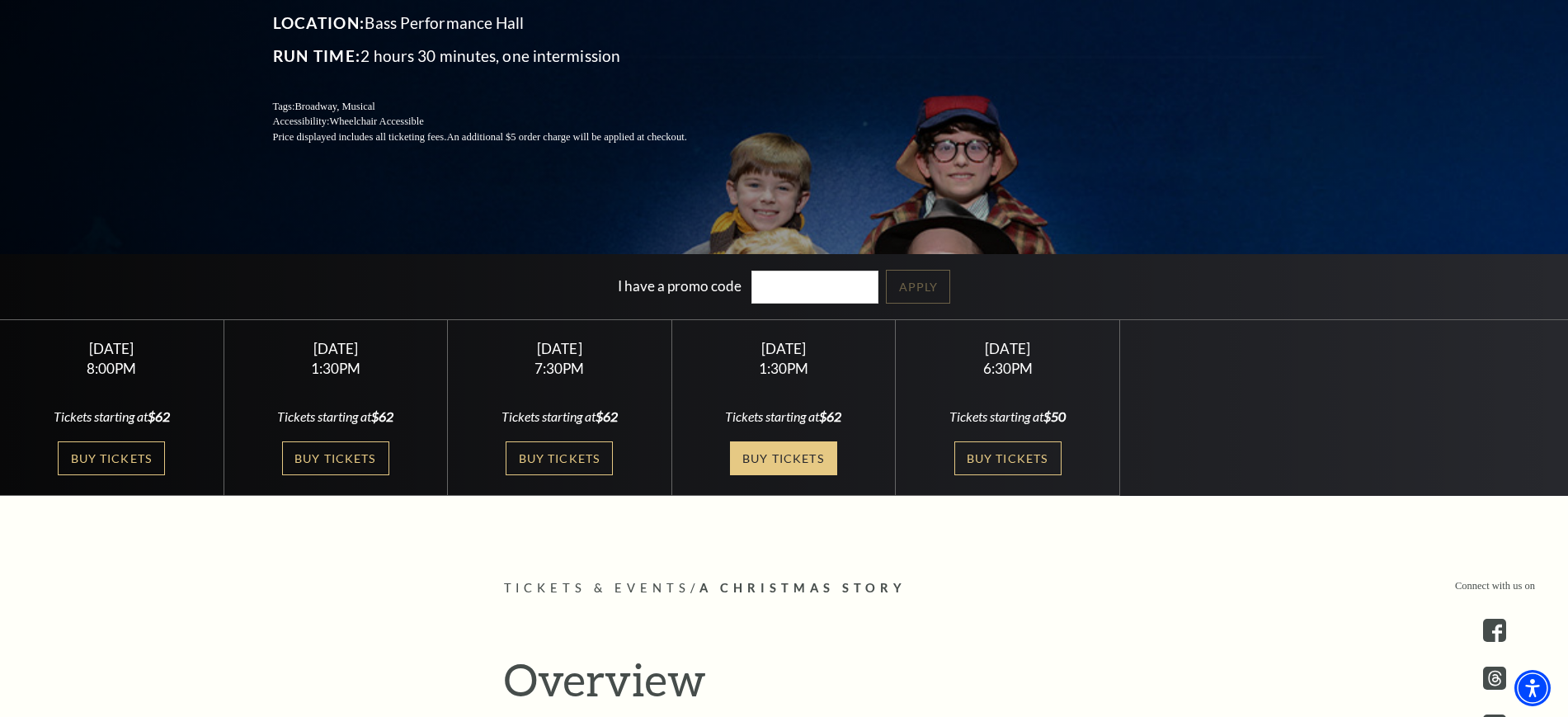
click at [763, 455] on link "Buy Tickets" at bounding box center [783, 458] width 107 height 34
click at [990, 464] on link "Buy Tickets" at bounding box center [1008, 458] width 107 height 34
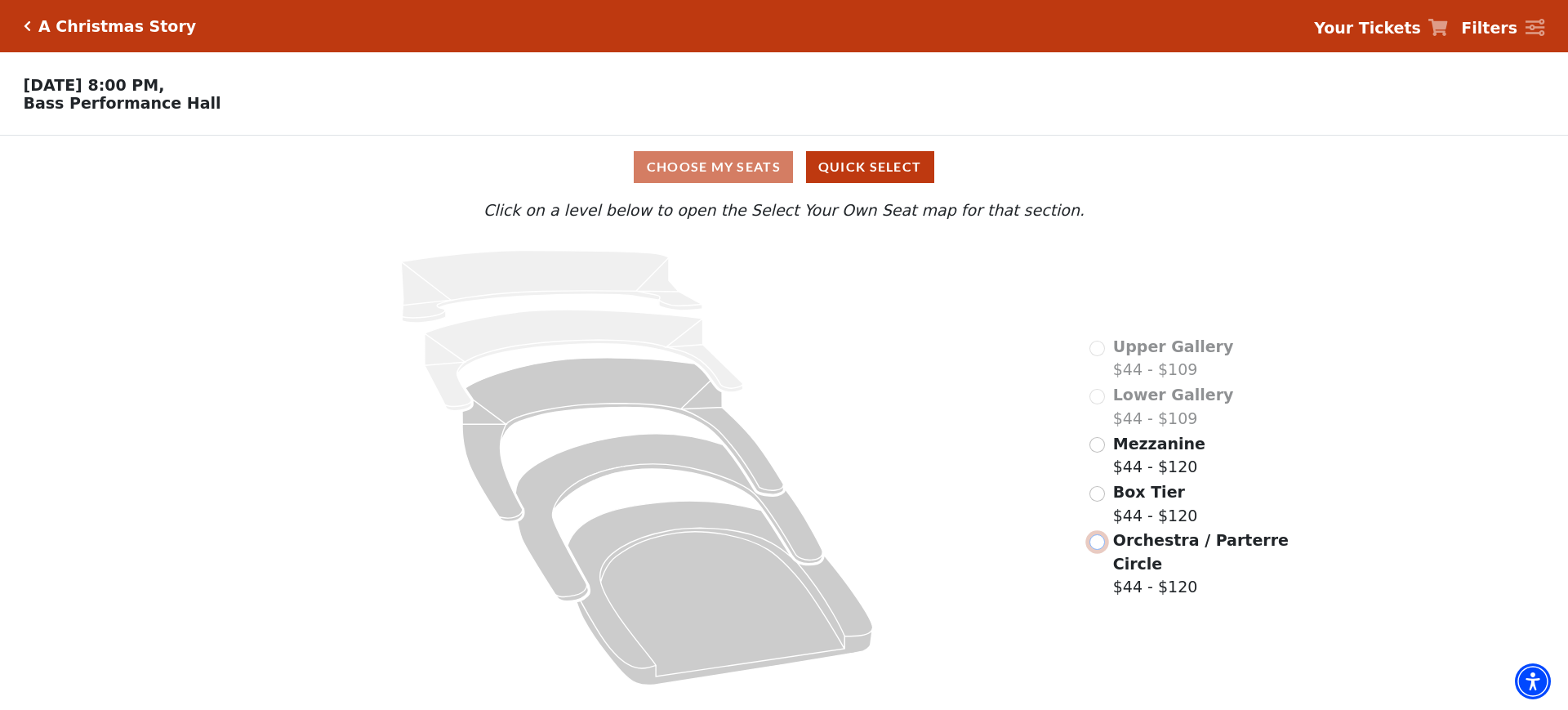
click at [1100, 534] on input "Orchestra / Parterre Circle$44 - $120\a" at bounding box center [1097, 542] width 16 height 16
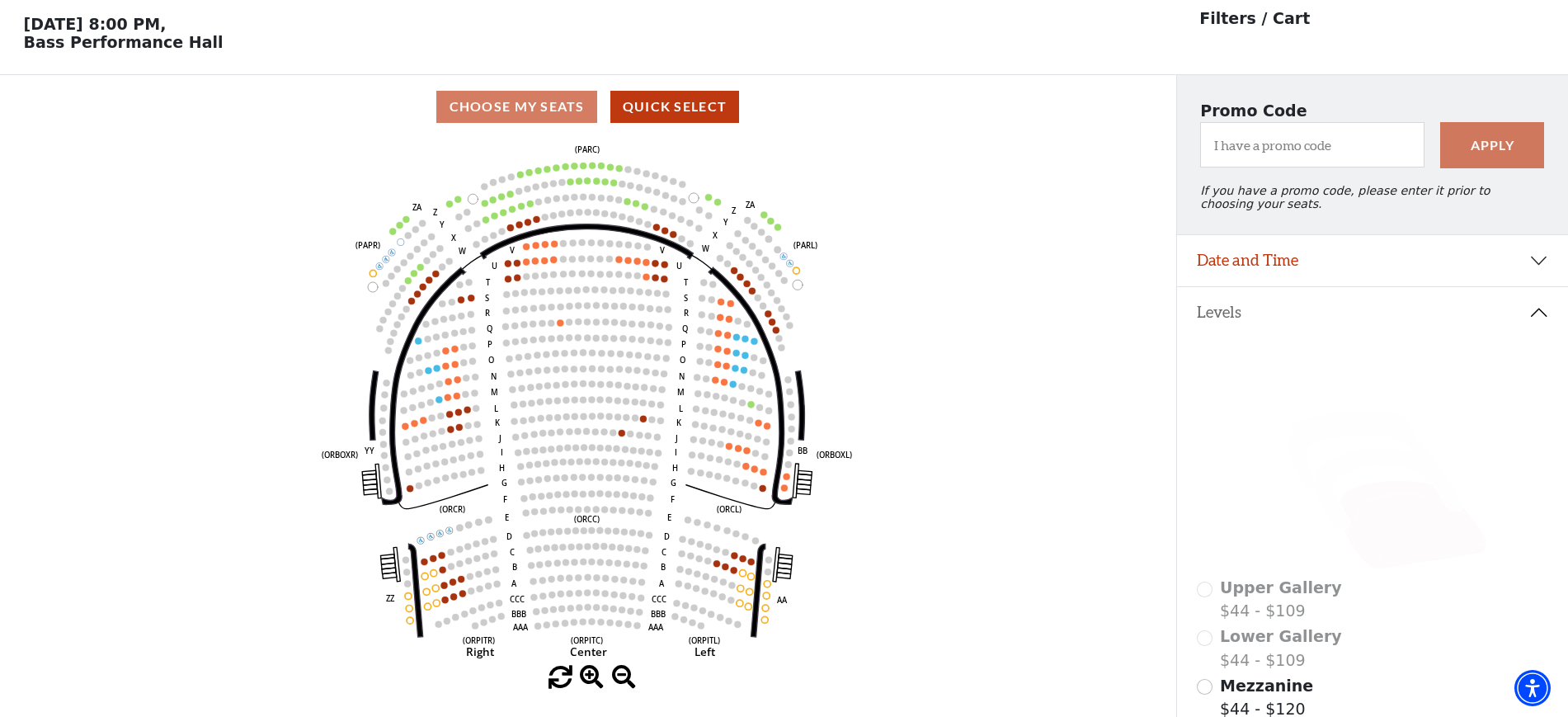
scroll to position [77, 0]
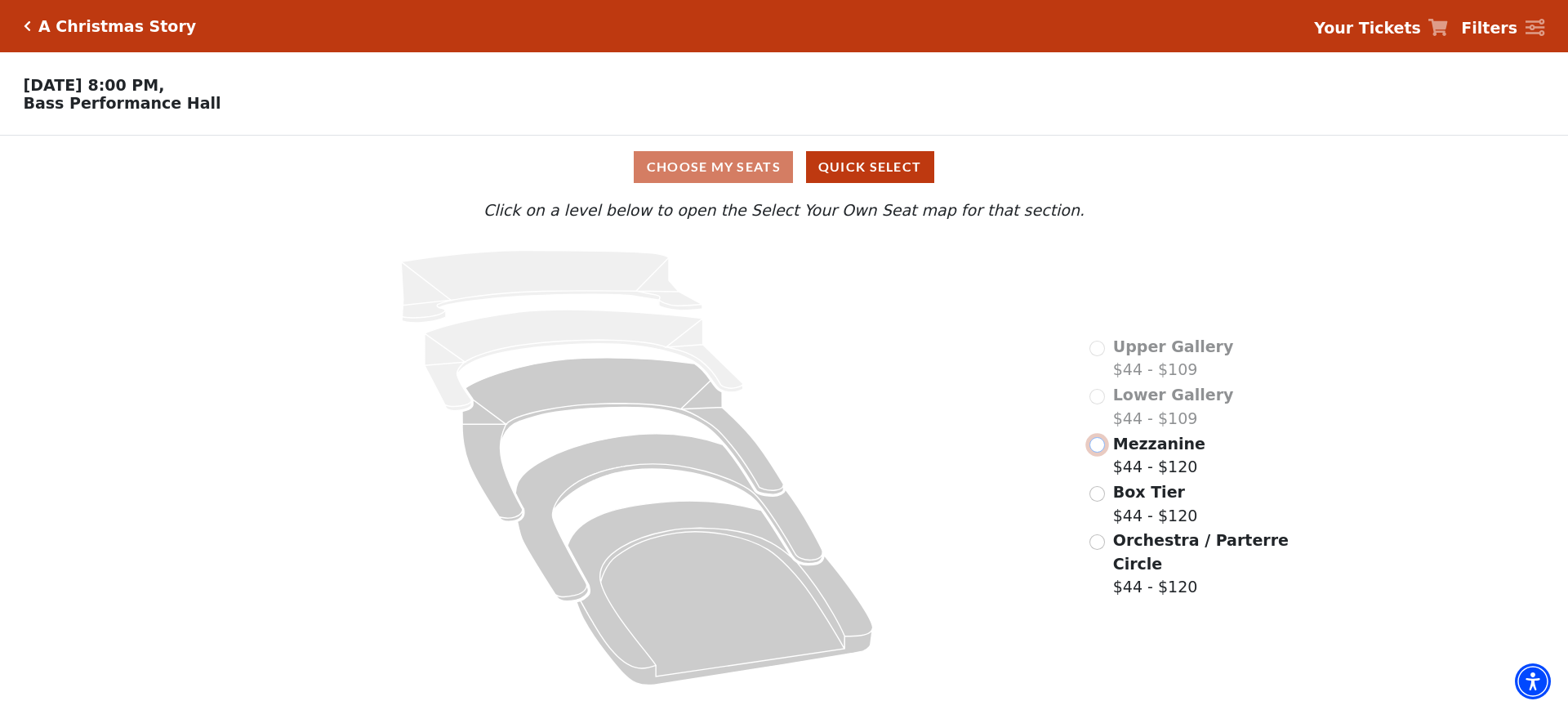
click at [1096, 452] on input "Mezzanine$44 - $120\a" at bounding box center [1097, 444] width 16 height 16
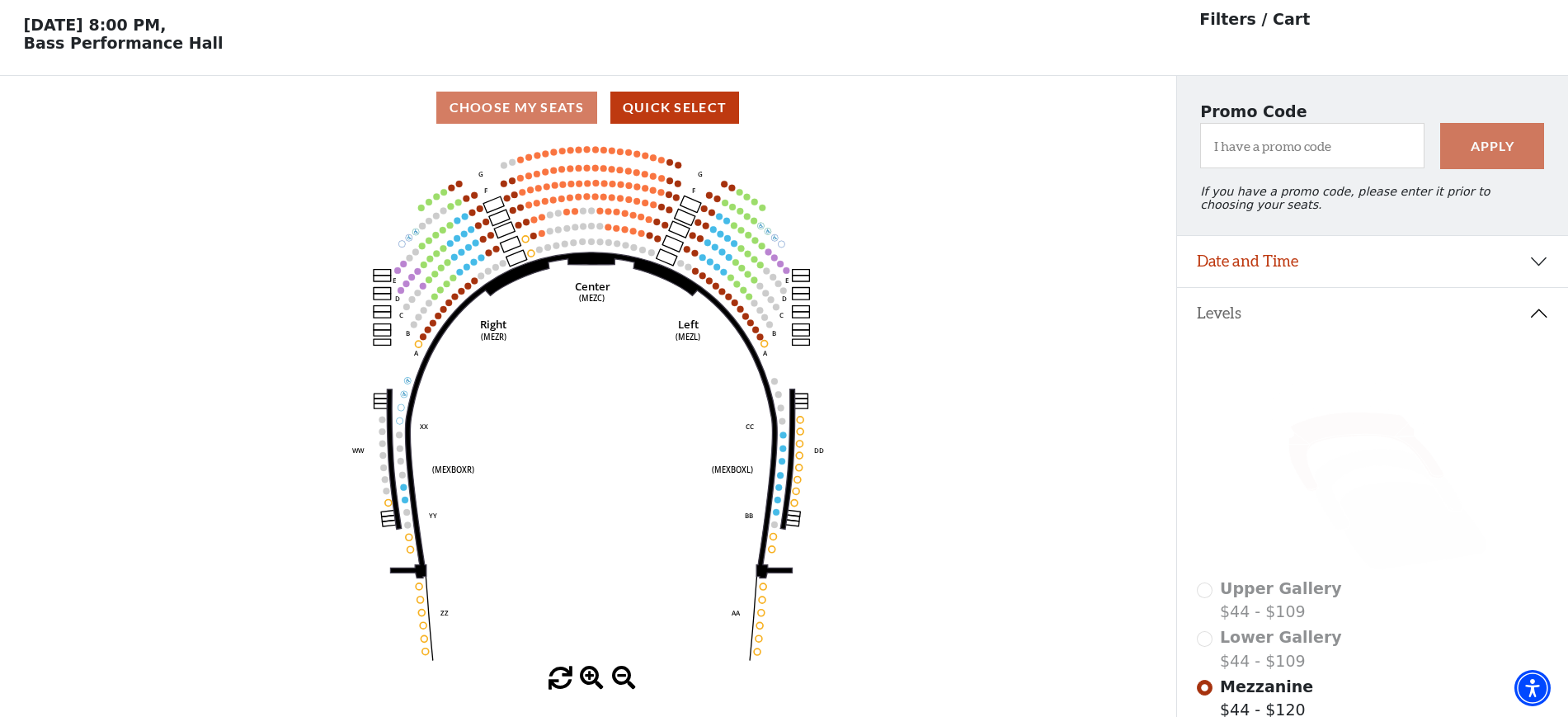
scroll to position [77, 0]
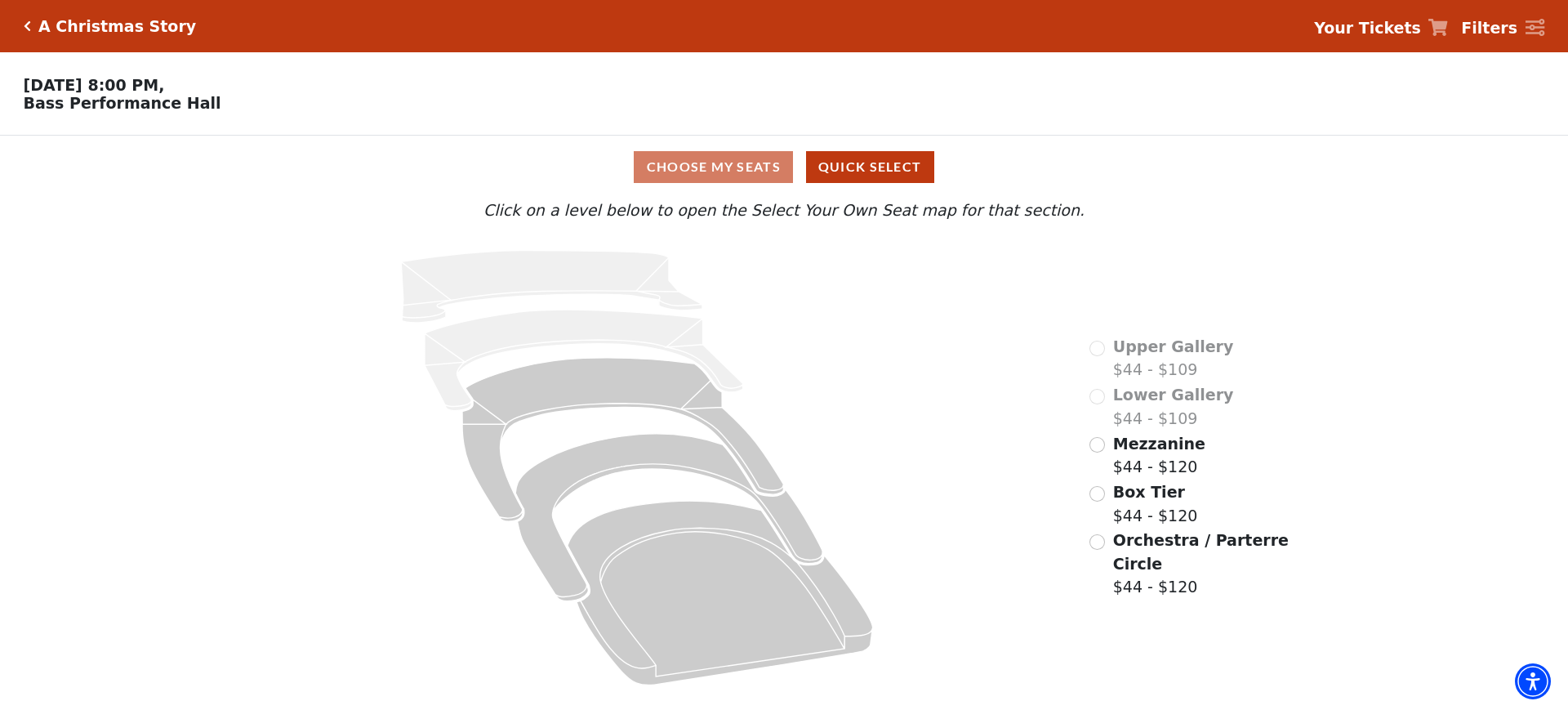
click at [1087, 472] on div "Upper Gallery $44 - $109 Lower Gallery $44 - $109 Mezzanine $44 - $120 Box Tier…" at bounding box center [1190, 468] width 225 height 462
click at [1095, 452] on input "Mezzanine$44 - $120\a" at bounding box center [1097, 444] width 16 height 16
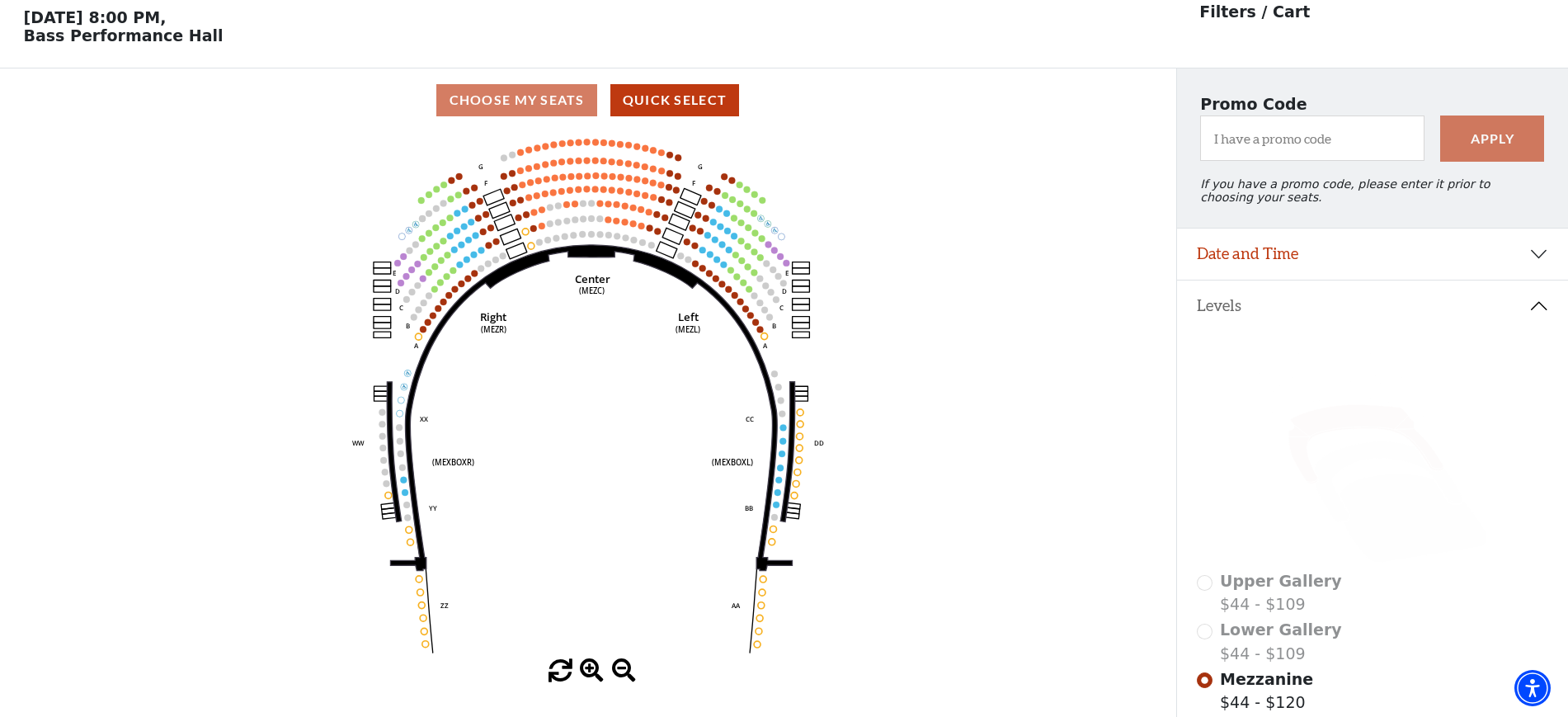
scroll to position [77, 0]
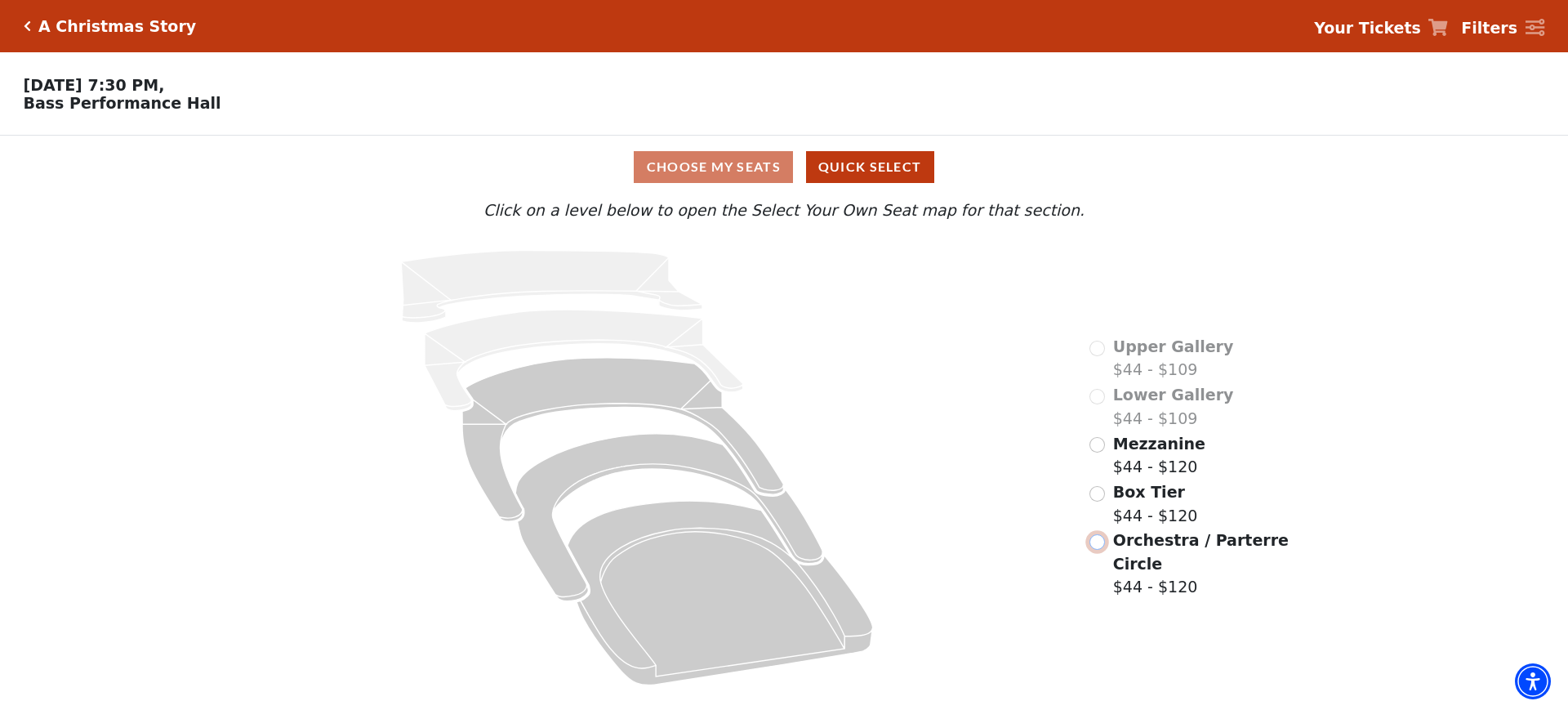
click at [1095, 534] on input "Orchestra / Parterre Circle$44 - $120\a" at bounding box center [1097, 542] width 16 height 16
click at [1095, 452] on input "radio" at bounding box center [1097, 444] width 16 height 16
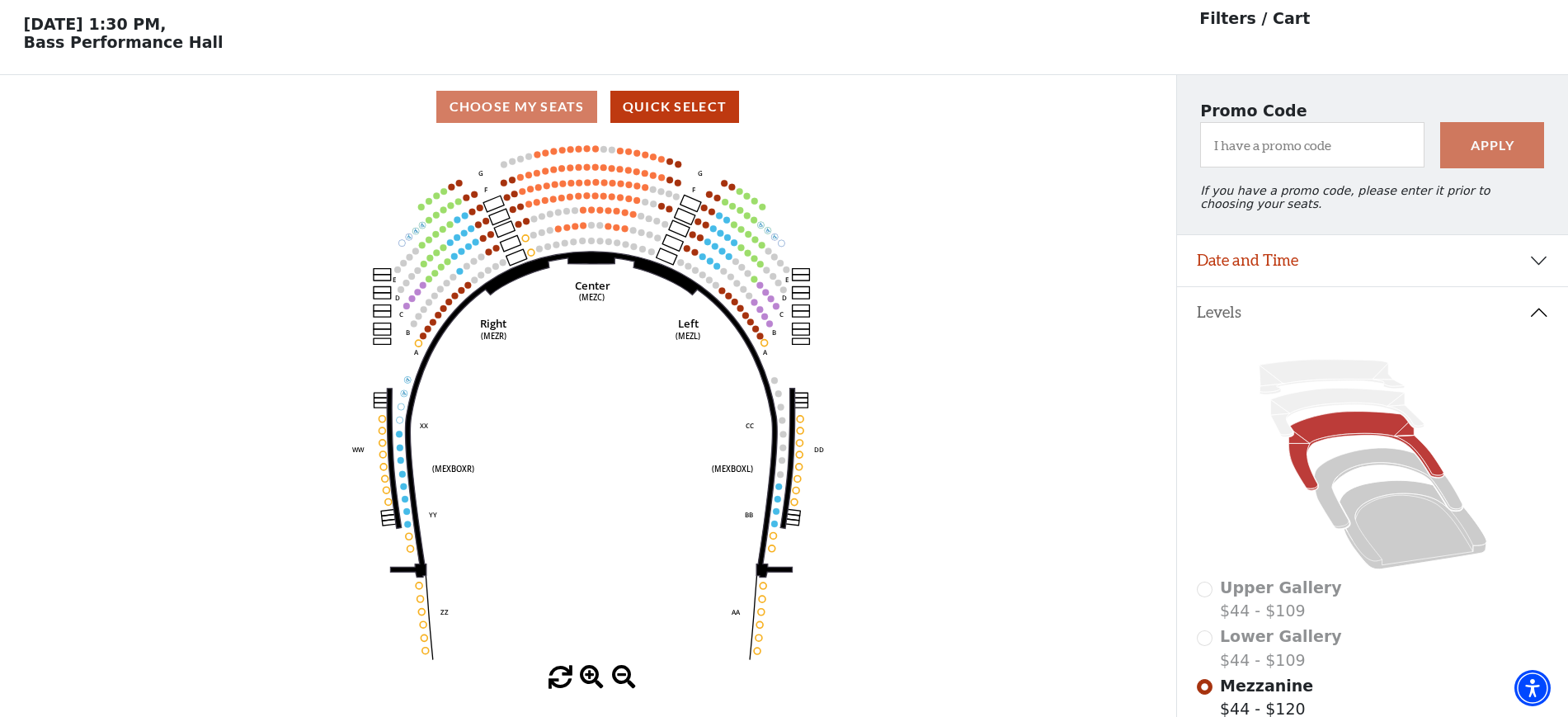
scroll to position [77, 0]
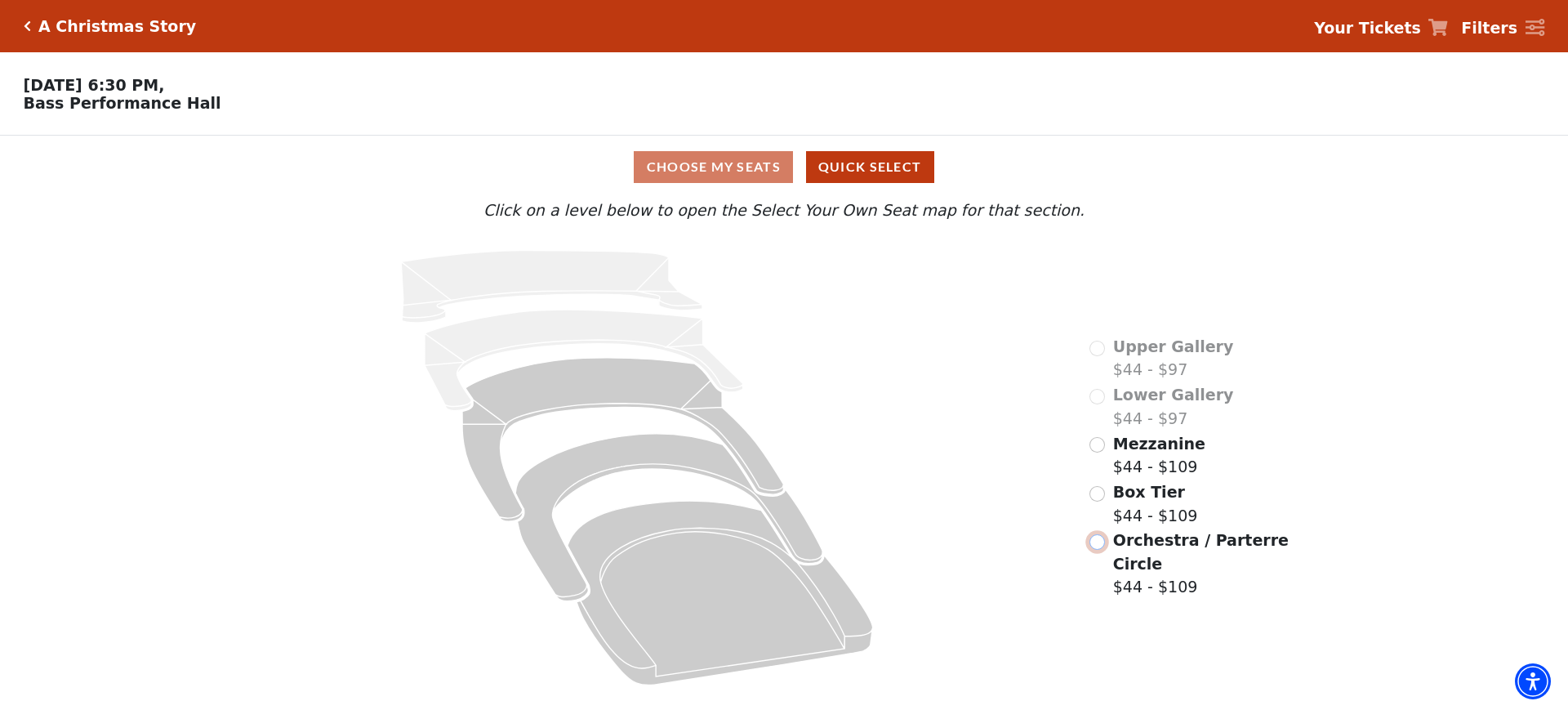
click at [1097, 534] on input "Orchestra / Parterre Circle$44 - $109\a" at bounding box center [1097, 542] width 16 height 16
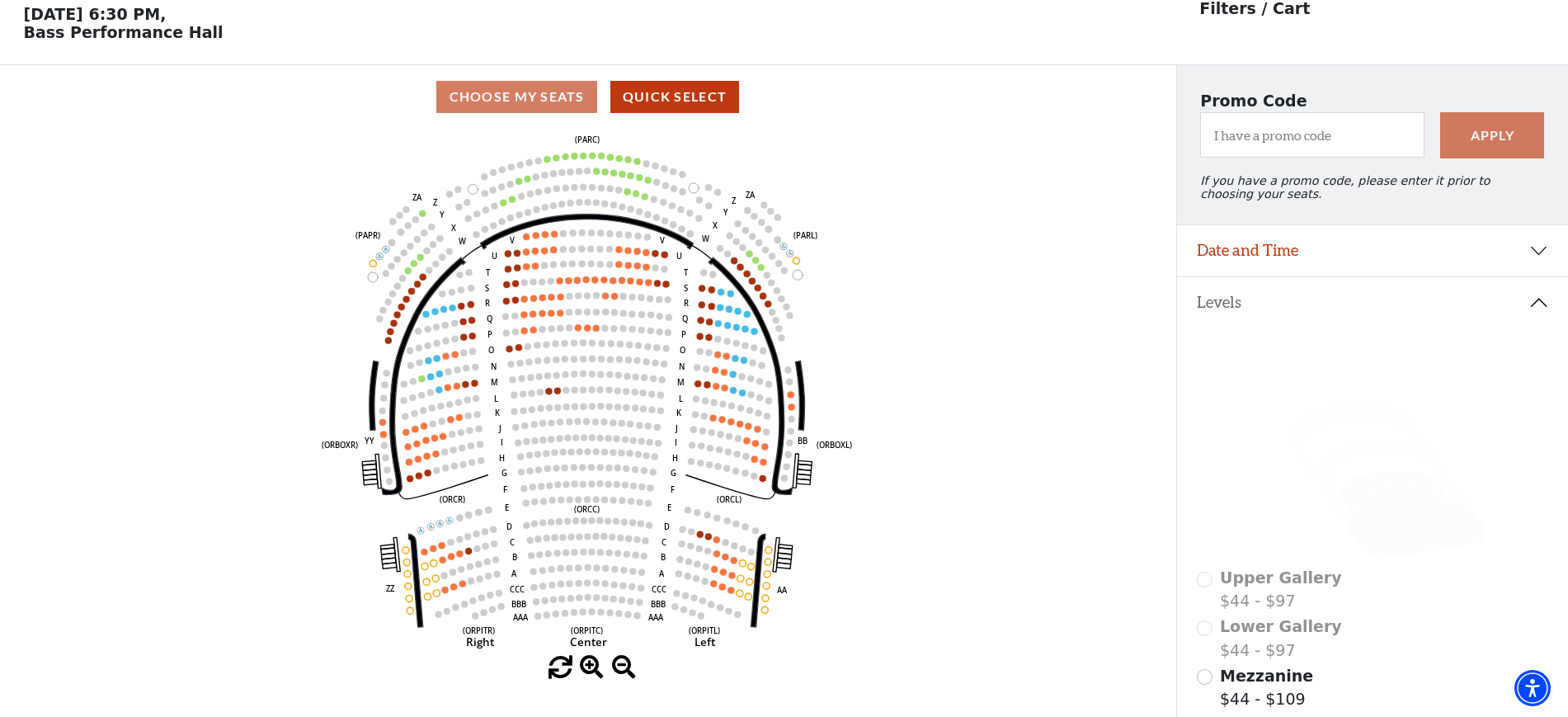
scroll to position [77, 0]
